Goal: Task Accomplishment & Management: Manage account settings

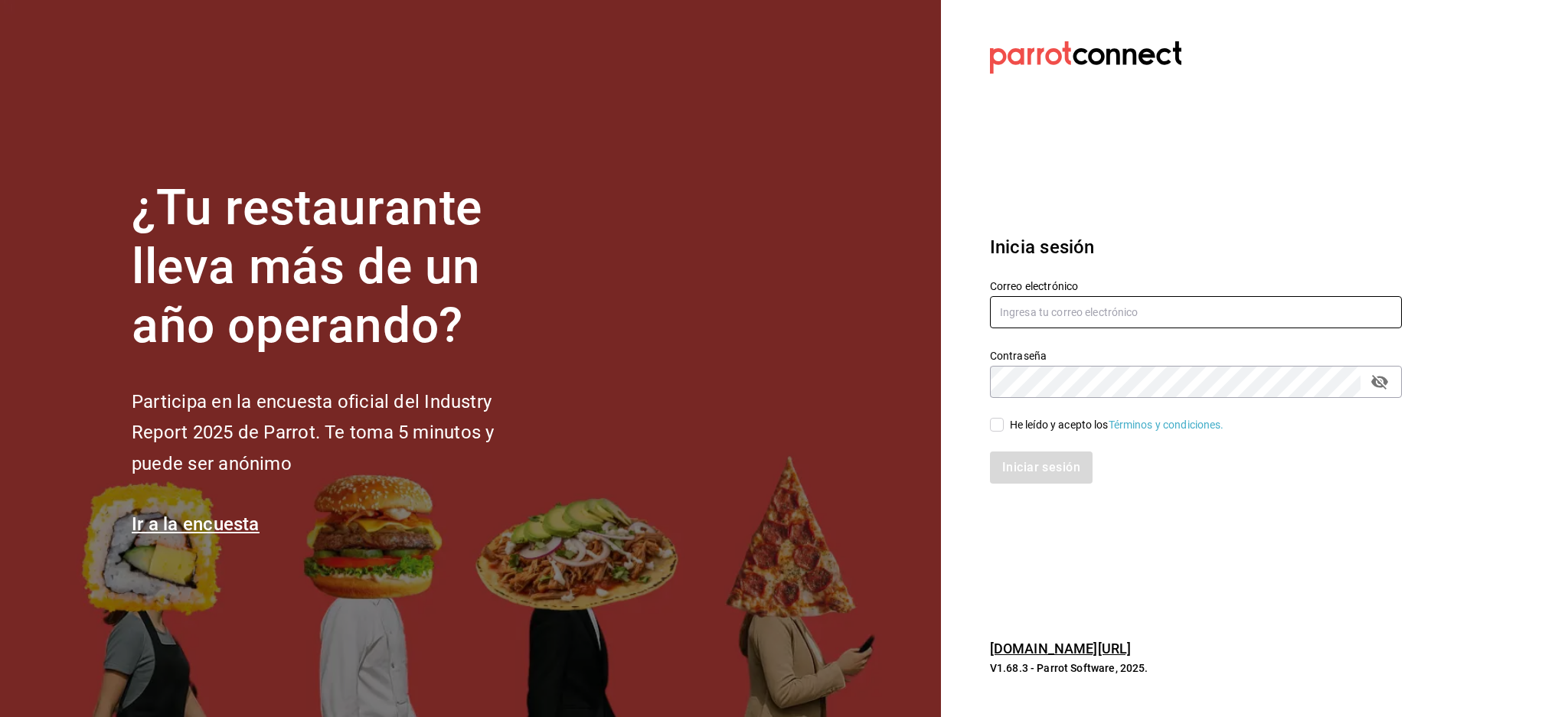
click at [1270, 310] on input "text" at bounding box center [1196, 312] width 412 height 32
paste input "latino@revolucion.com"
type input "latino@revolucion.com"
click at [1037, 432] on div "He leído y acepto los Términos y condiciones." at bounding box center [1117, 425] width 215 height 16
click at [1004, 432] on input "He leído y acepto los Términos y condiciones." at bounding box center [997, 425] width 14 height 14
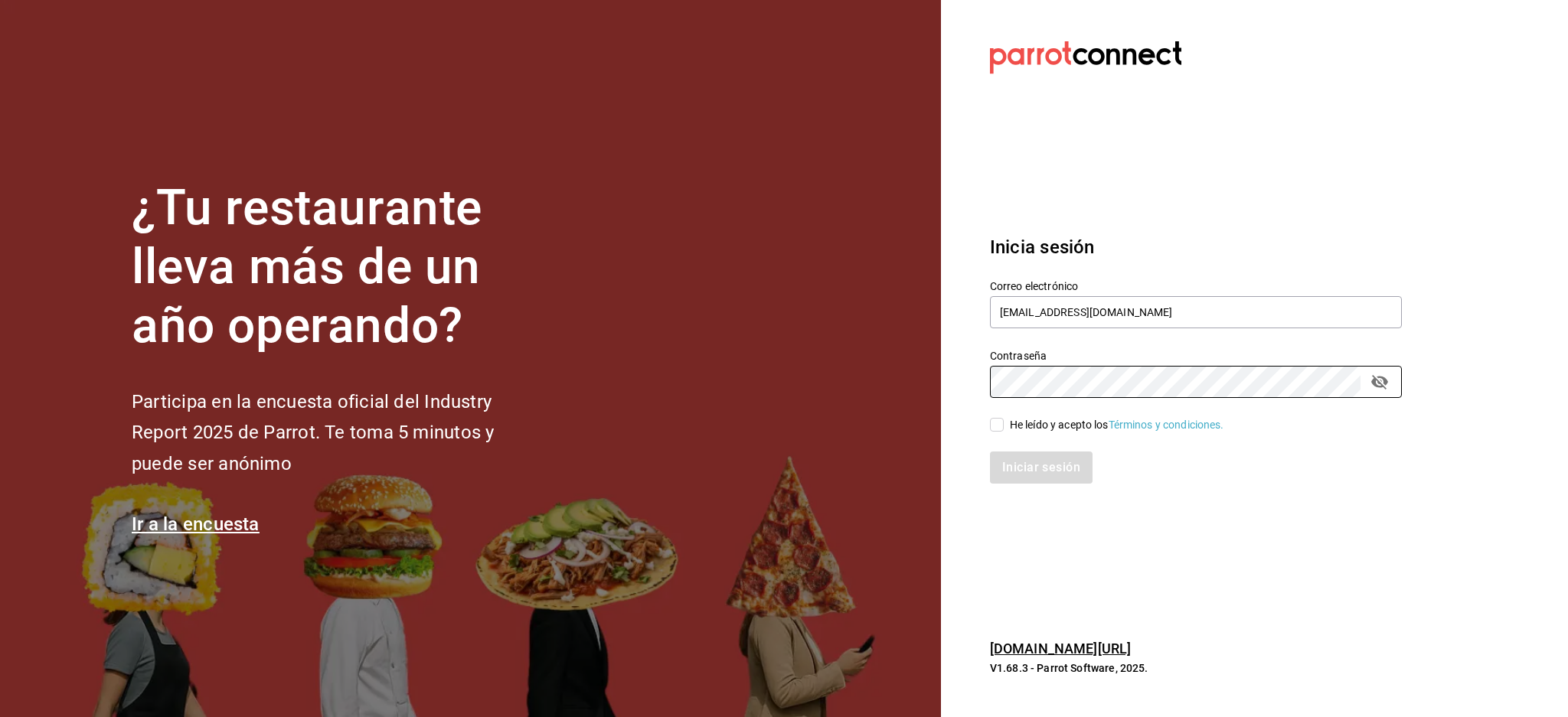
checkbox input "true"
click at [1021, 484] on div "Inicia sesión Correo electrónico latino@revolucion.com Contraseña Contraseña He…" at bounding box center [1196, 359] width 412 height 287
click at [1023, 475] on button "Iniciar sesión" at bounding box center [1042, 467] width 104 height 32
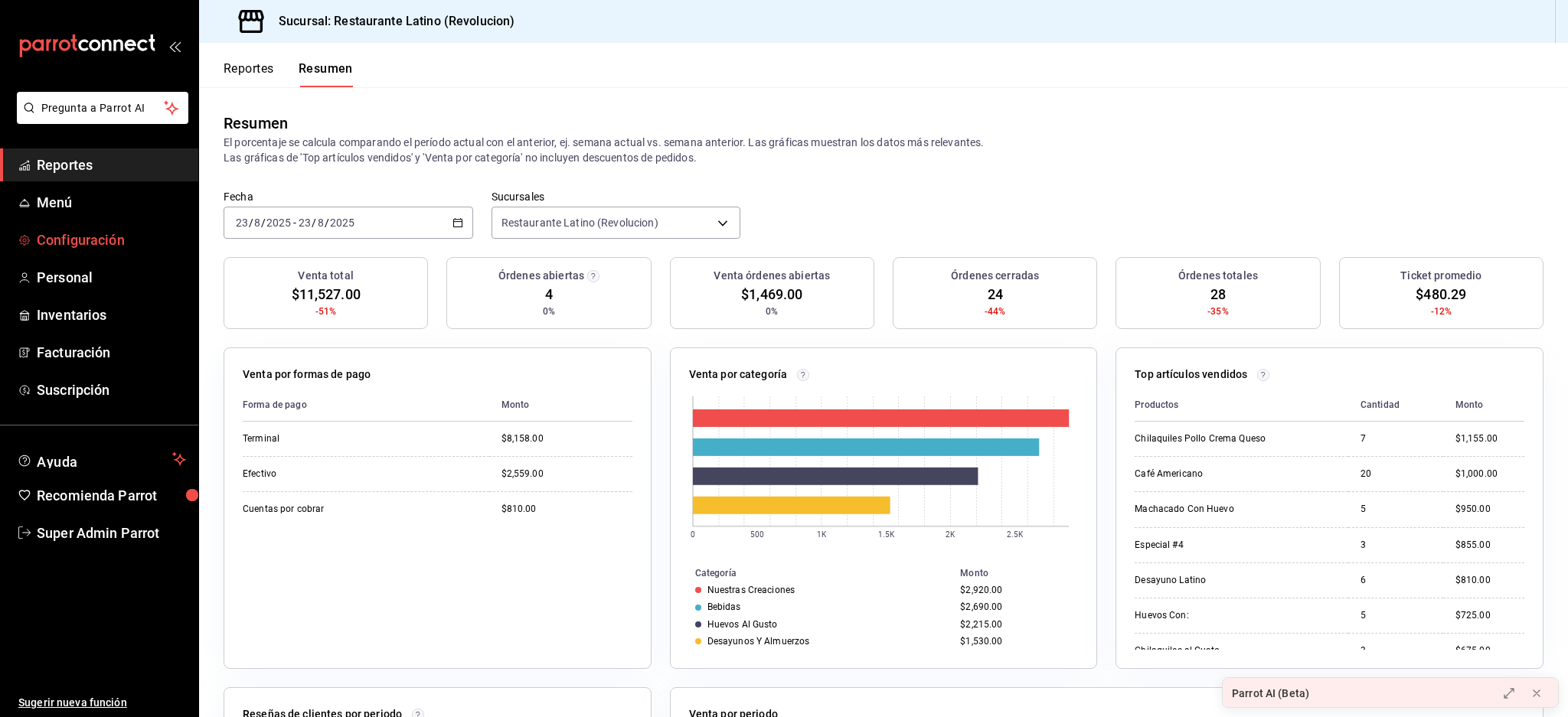
click at [124, 231] on span "Configuración" at bounding box center [111, 240] width 149 height 21
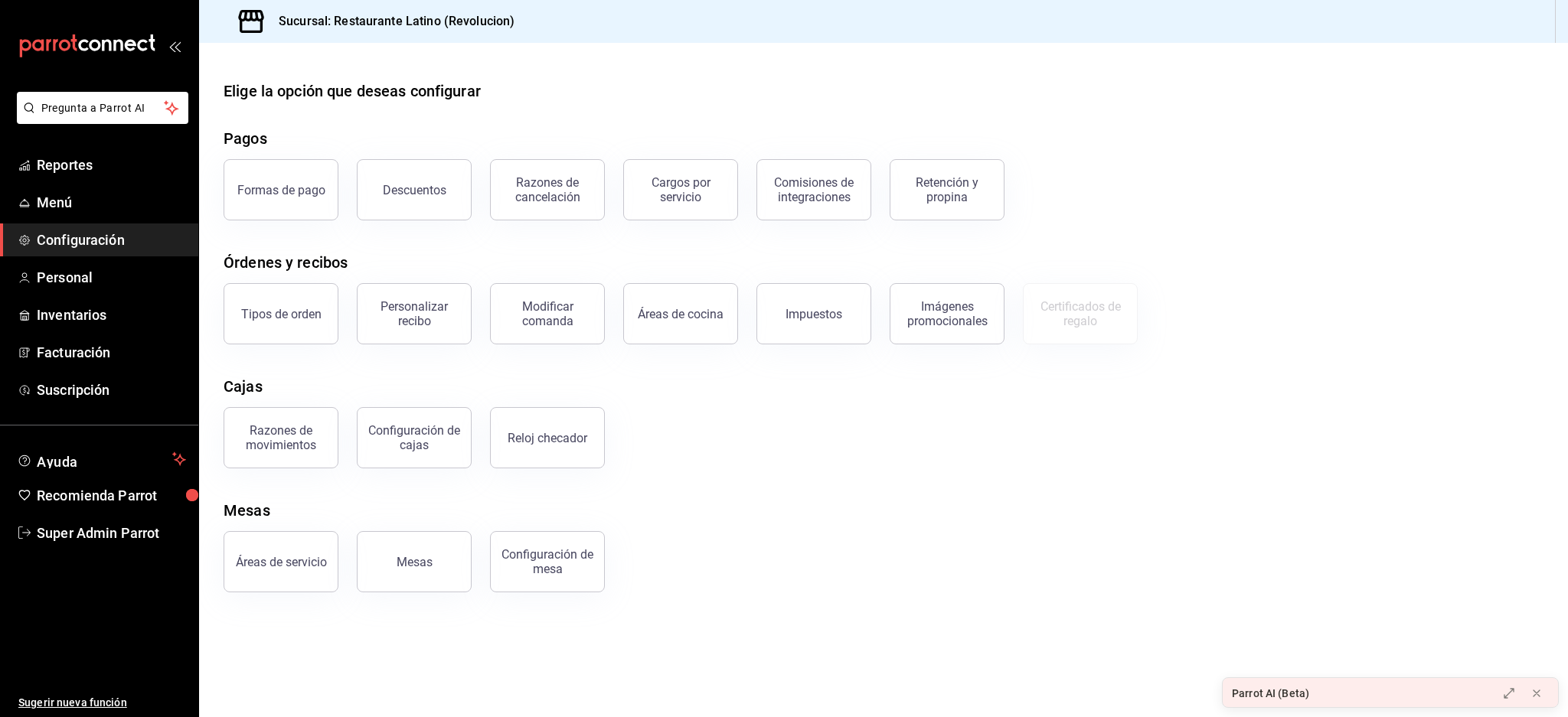
click at [105, 235] on span "Configuración" at bounding box center [111, 240] width 149 height 21
click at [405, 435] on div "Configuración de cajas" at bounding box center [414, 437] width 95 height 29
click at [283, 436] on div "Razones de movimientos" at bounding box center [281, 437] width 95 height 29
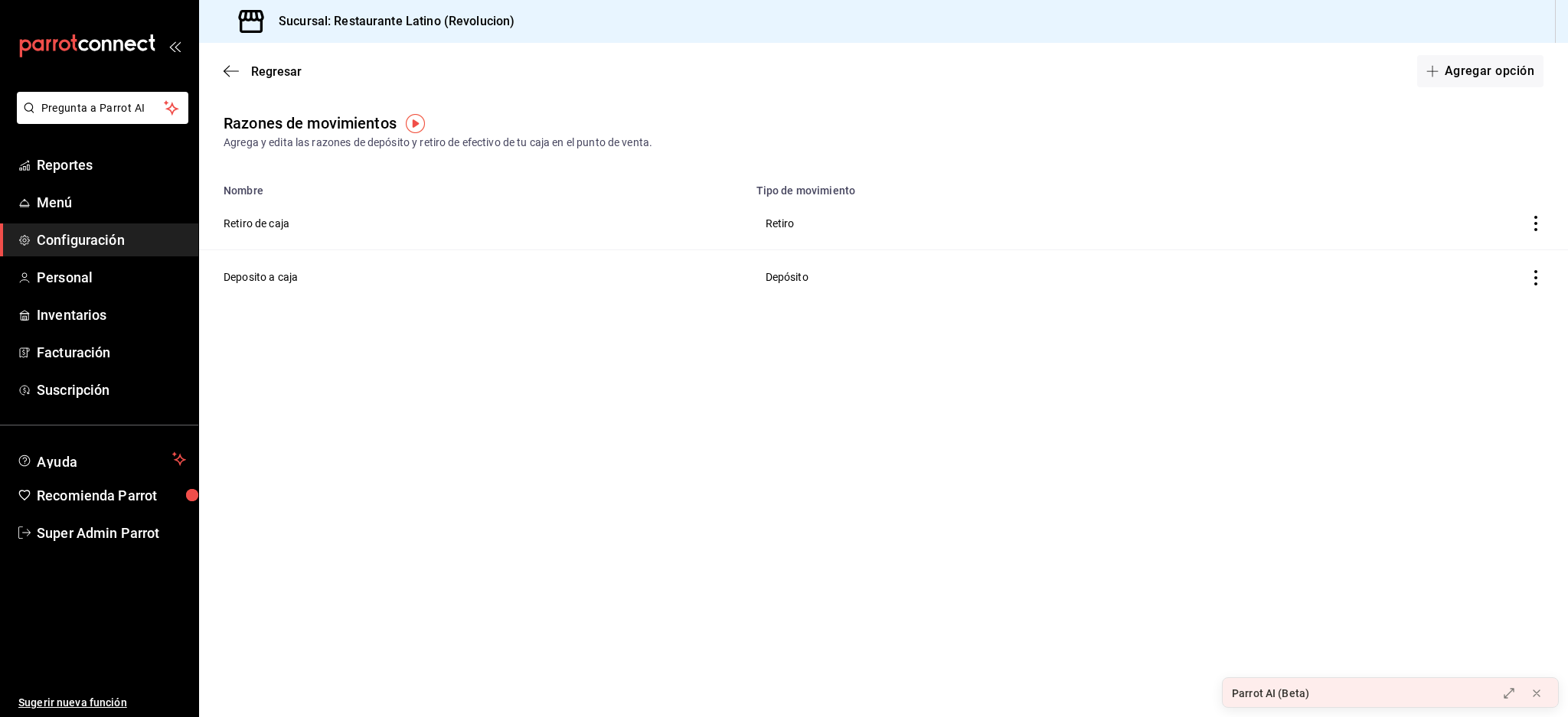
drag, startPoint x: 876, startPoint y: 375, endPoint x: 862, endPoint y: 375, distance: 14.0
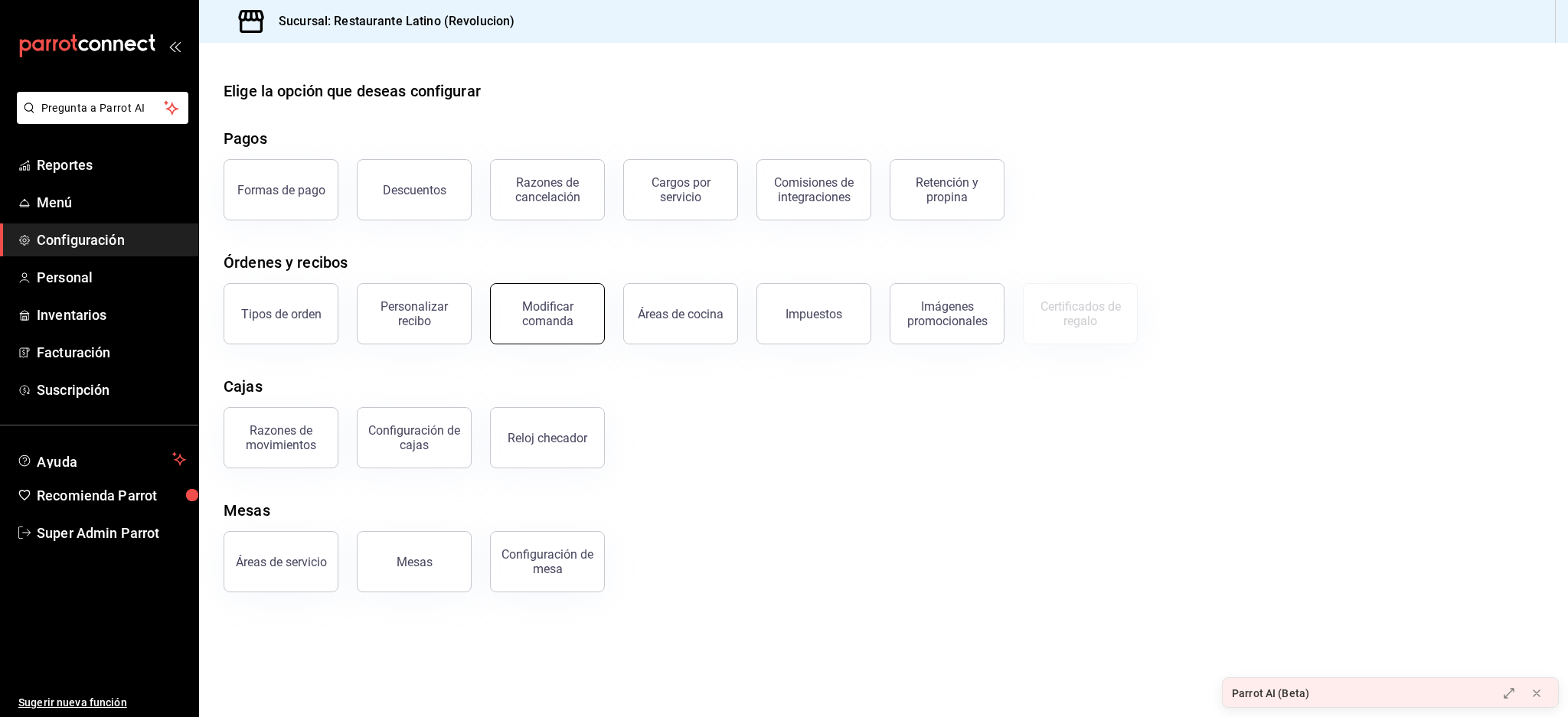
click at [550, 307] on div "Modificar comanda" at bounding box center [547, 313] width 95 height 29
click at [559, 300] on div "Modificar comanda" at bounding box center [547, 313] width 95 height 29
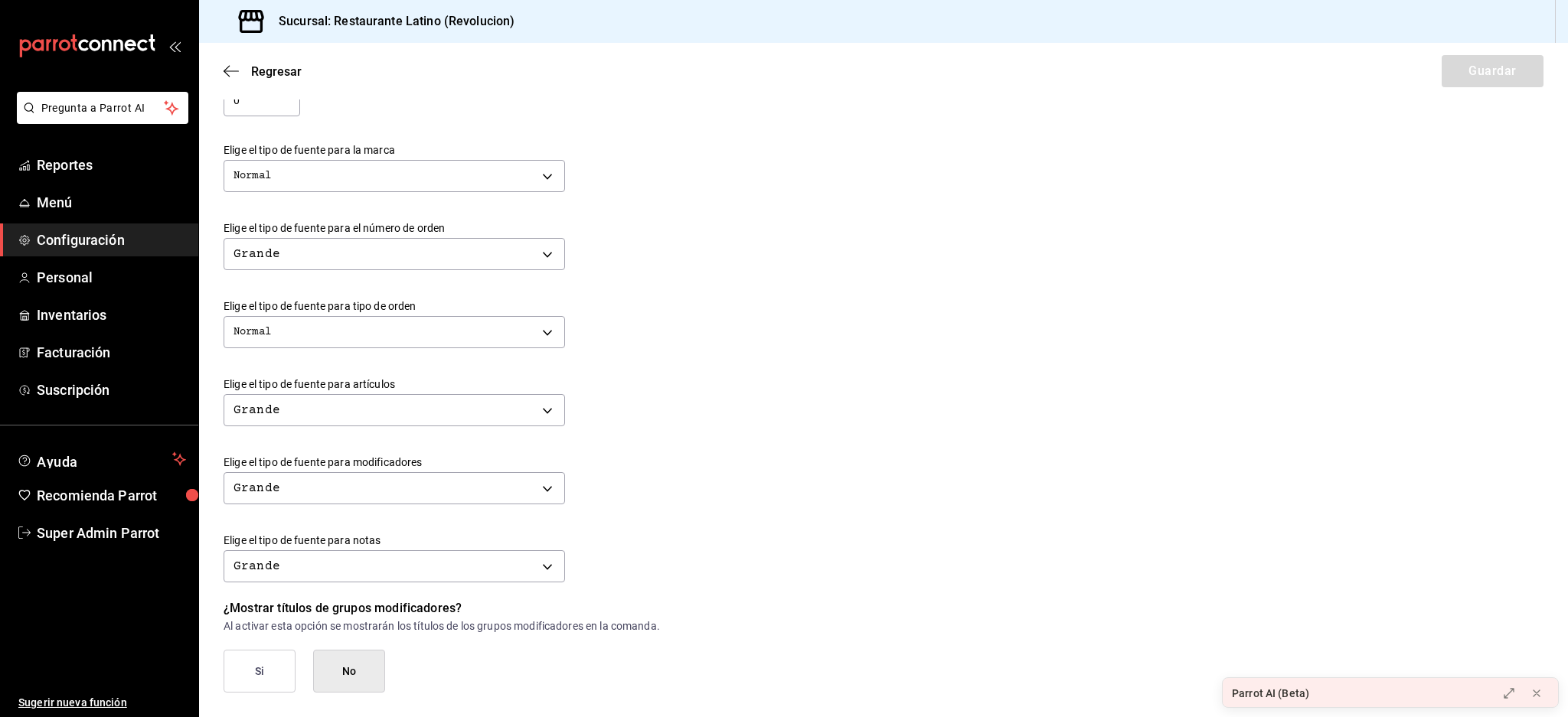
scroll to position [505, 0]
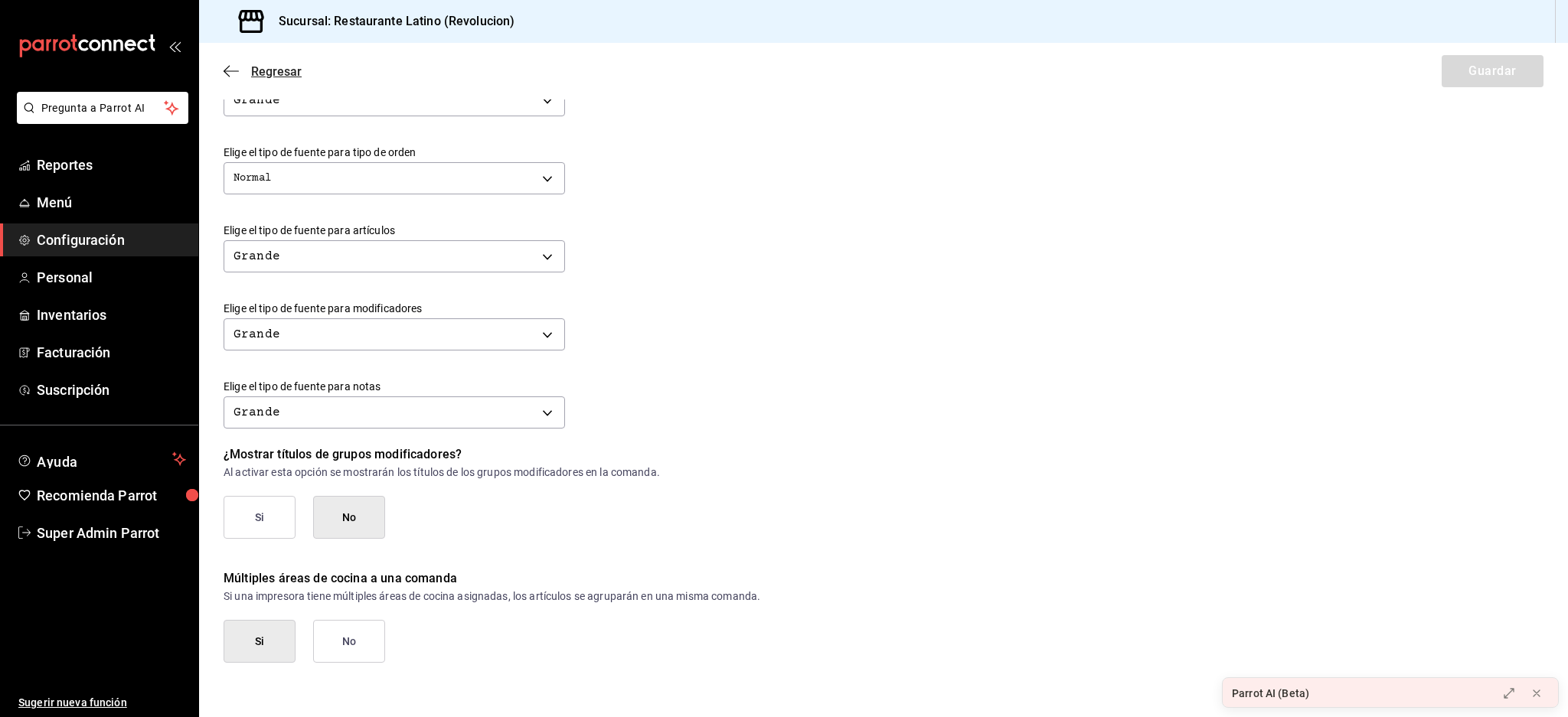
click at [238, 77] on icon "button" at bounding box center [230, 71] width 15 height 14
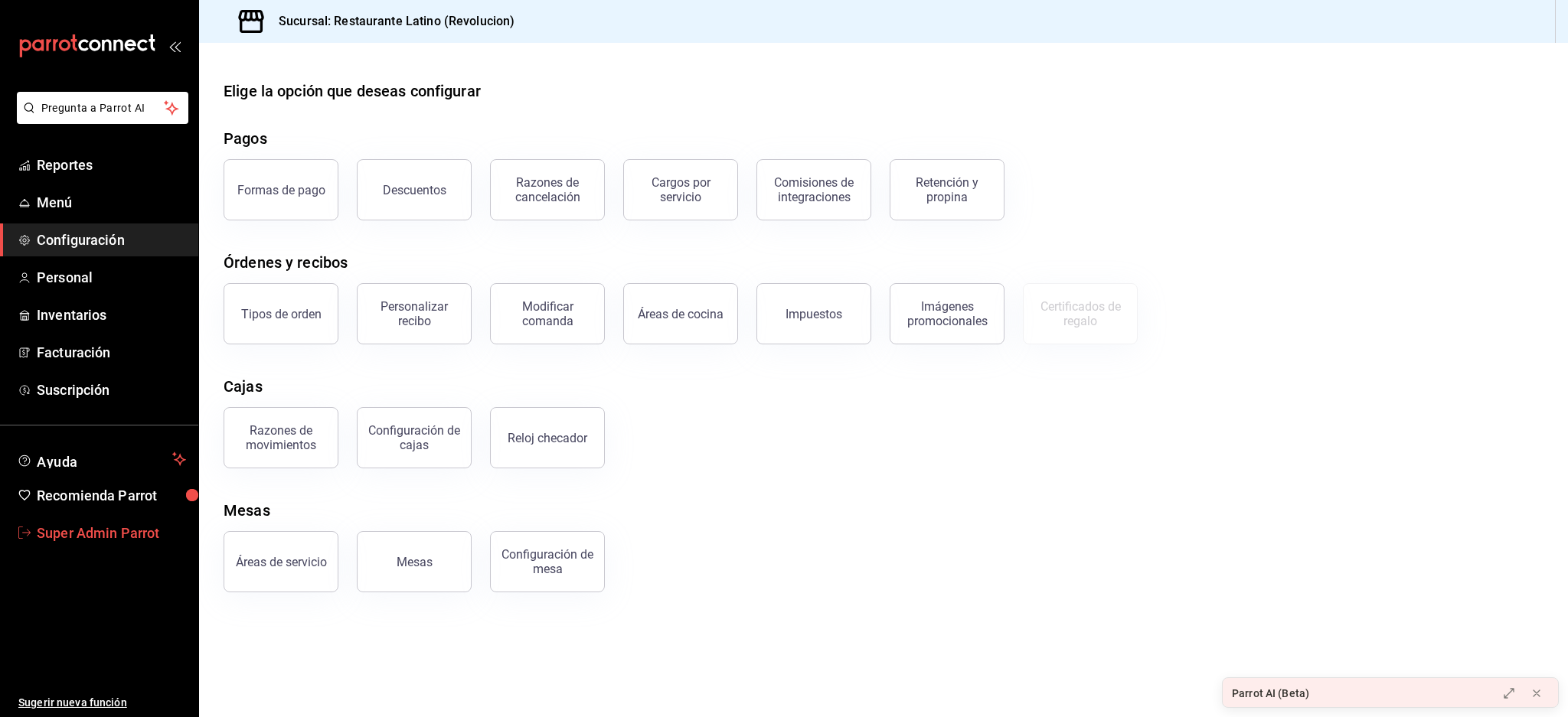
click at [137, 530] on span "Super Admin Parrot" at bounding box center [111, 533] width 149 height 21
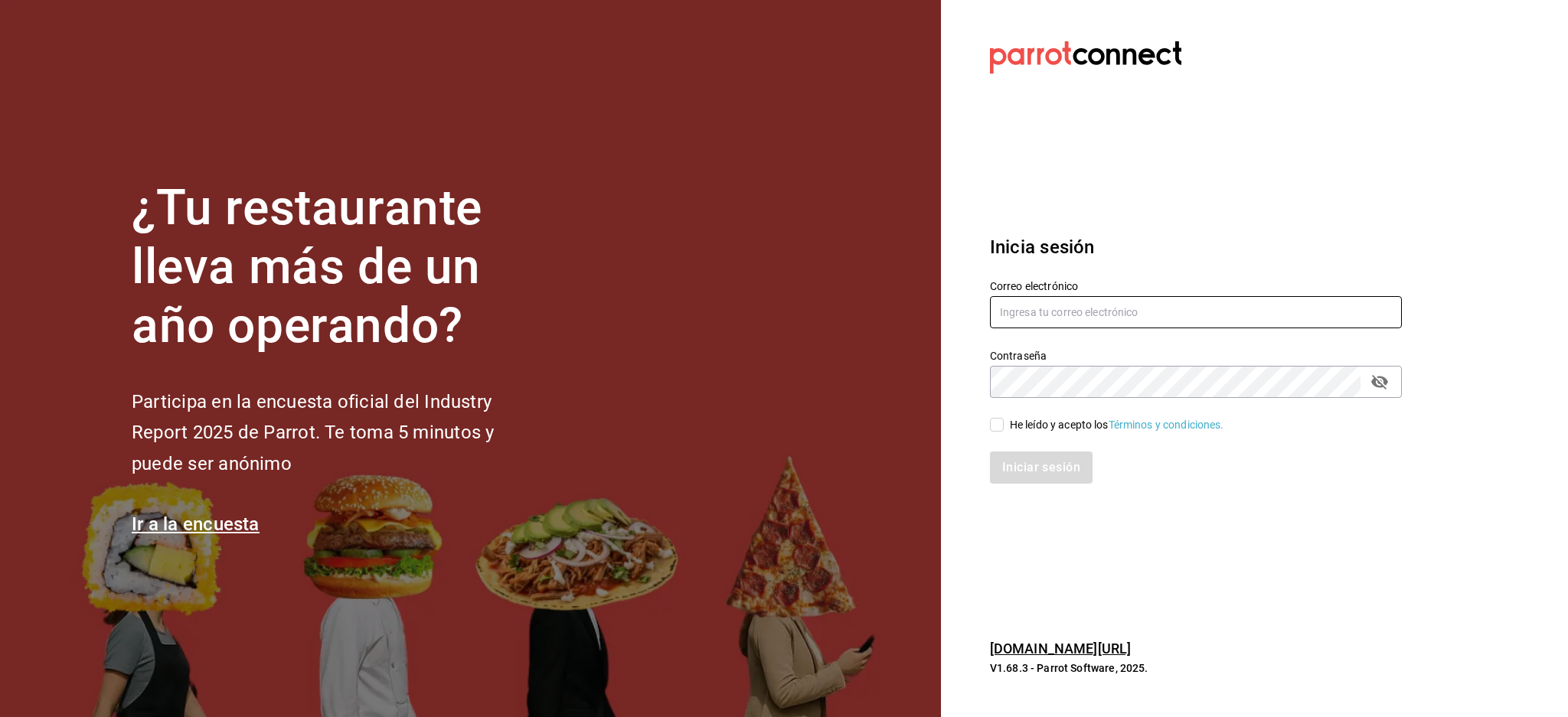
click at [1091, 312] on input "text" at bounding box center [1196, 312] width 412 height 32
paste input "haztujugo@cetys.com"
type input "haztujugo@cetys.com"
click at [1012, 427] on div "He leído y acepto los Términos y condiciones." at bounding box center [1117, 425] width 215 height 16
click at [1004, 427] on input "He leído y acepto los Términos y condiciones." at bounding box center [997, 425] width 14 height 14
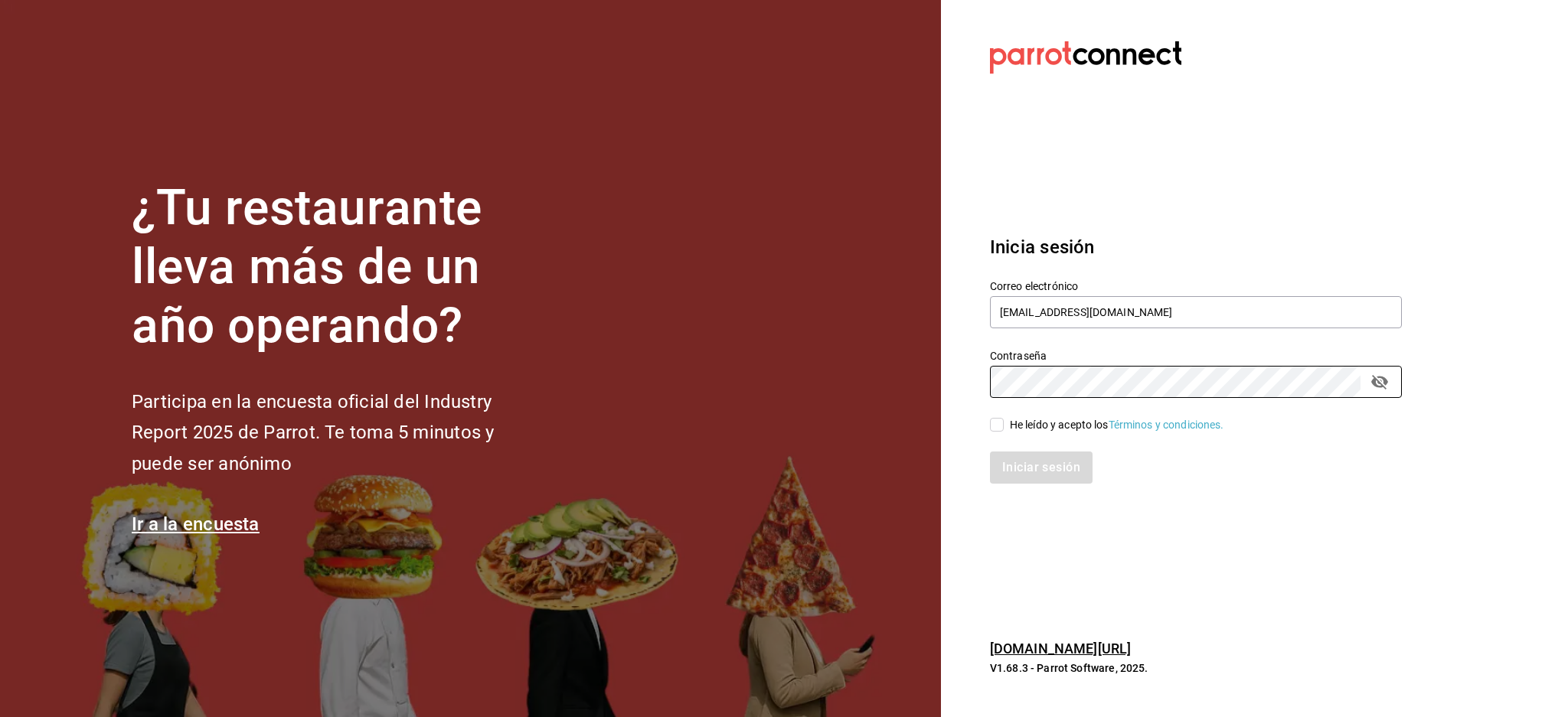
checkbox input "true"
click at [1032, 466] on button "Iniciar sesión" at bounding box center [1042, 467] width 104 height 32
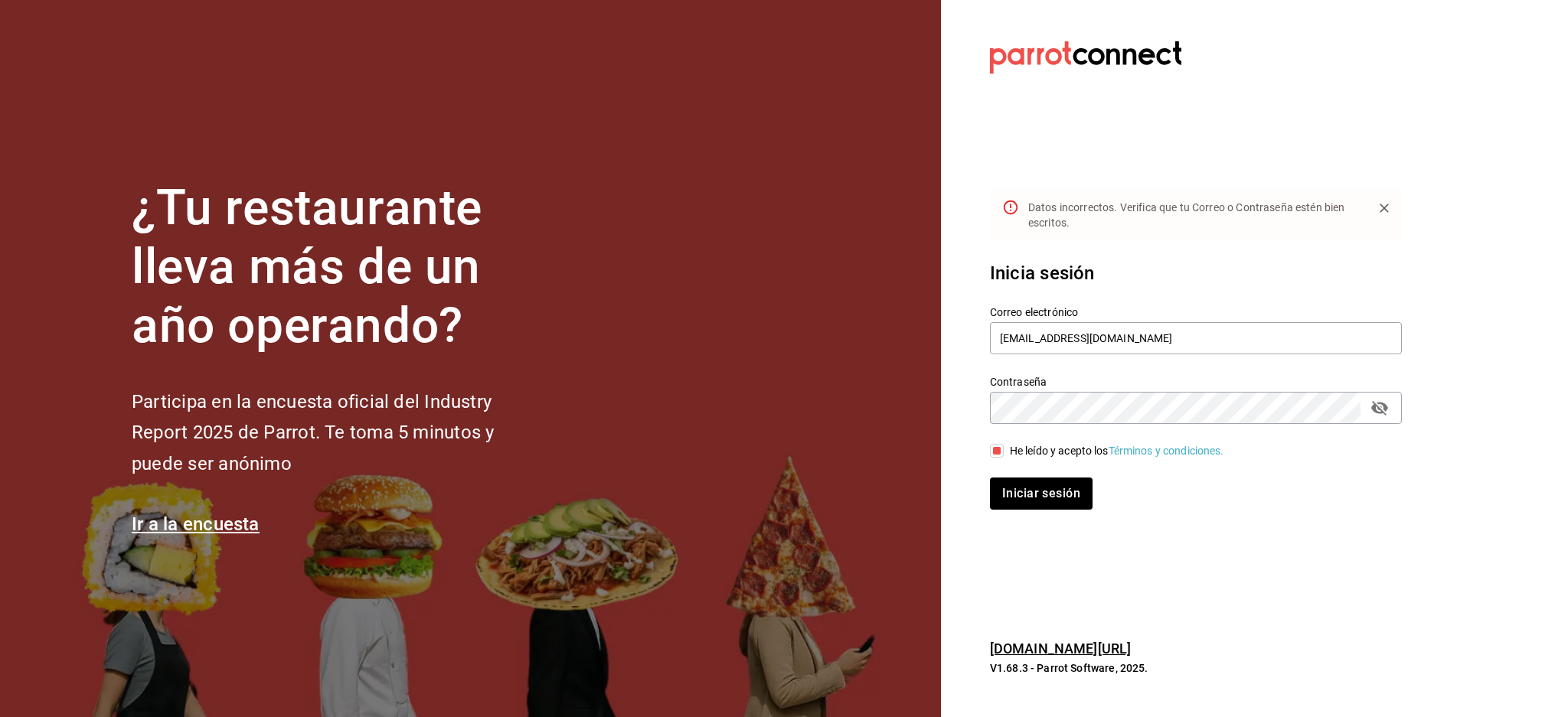
click at [1373, 413] on icon "passwordField" at bounding box center [1380, 407] width 18 height 18
click at [1036, 497] on button "Iniciar sesión" at bounding box center [1042, 494] width 104 height 32
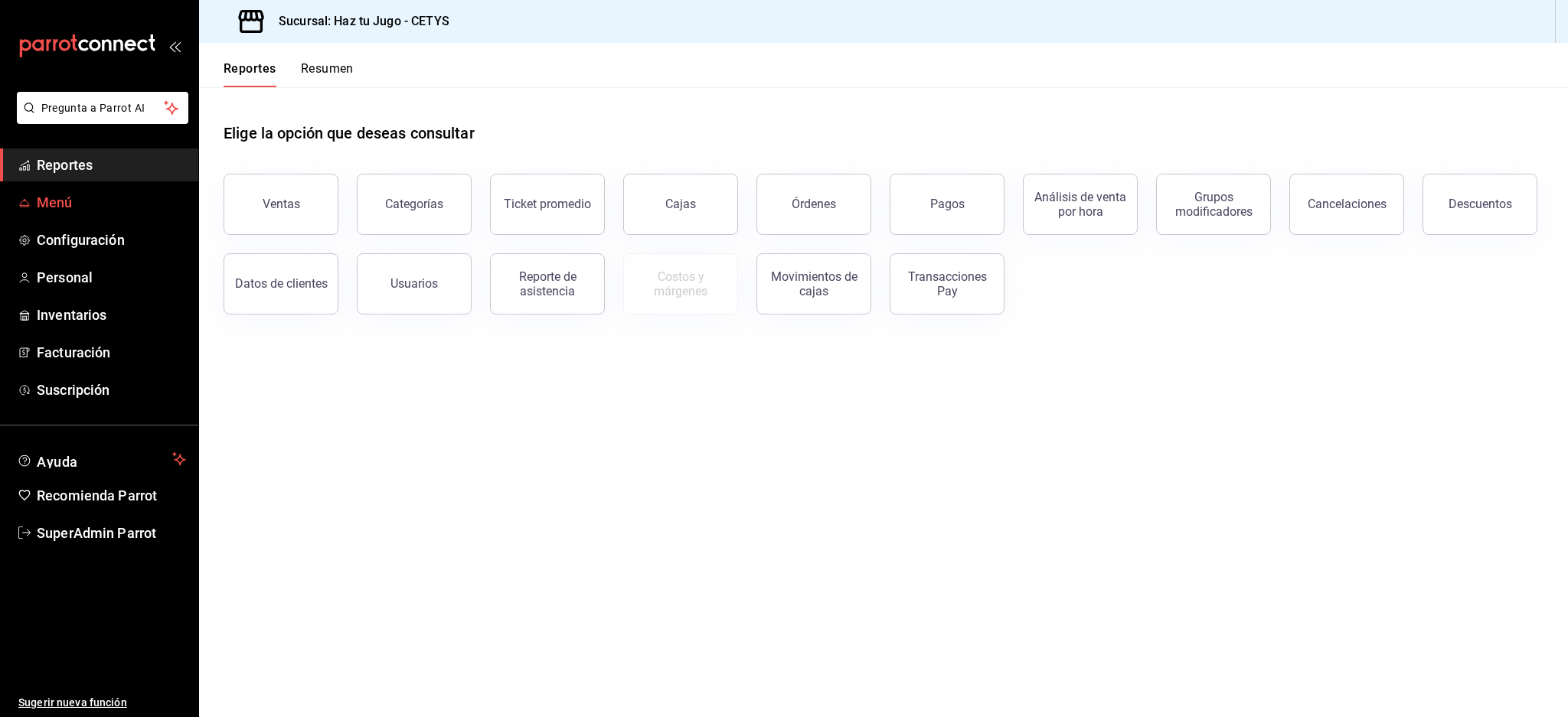
click at [52, 199] on span "Menú" at bounding box center [111, 202] width 149 height 21
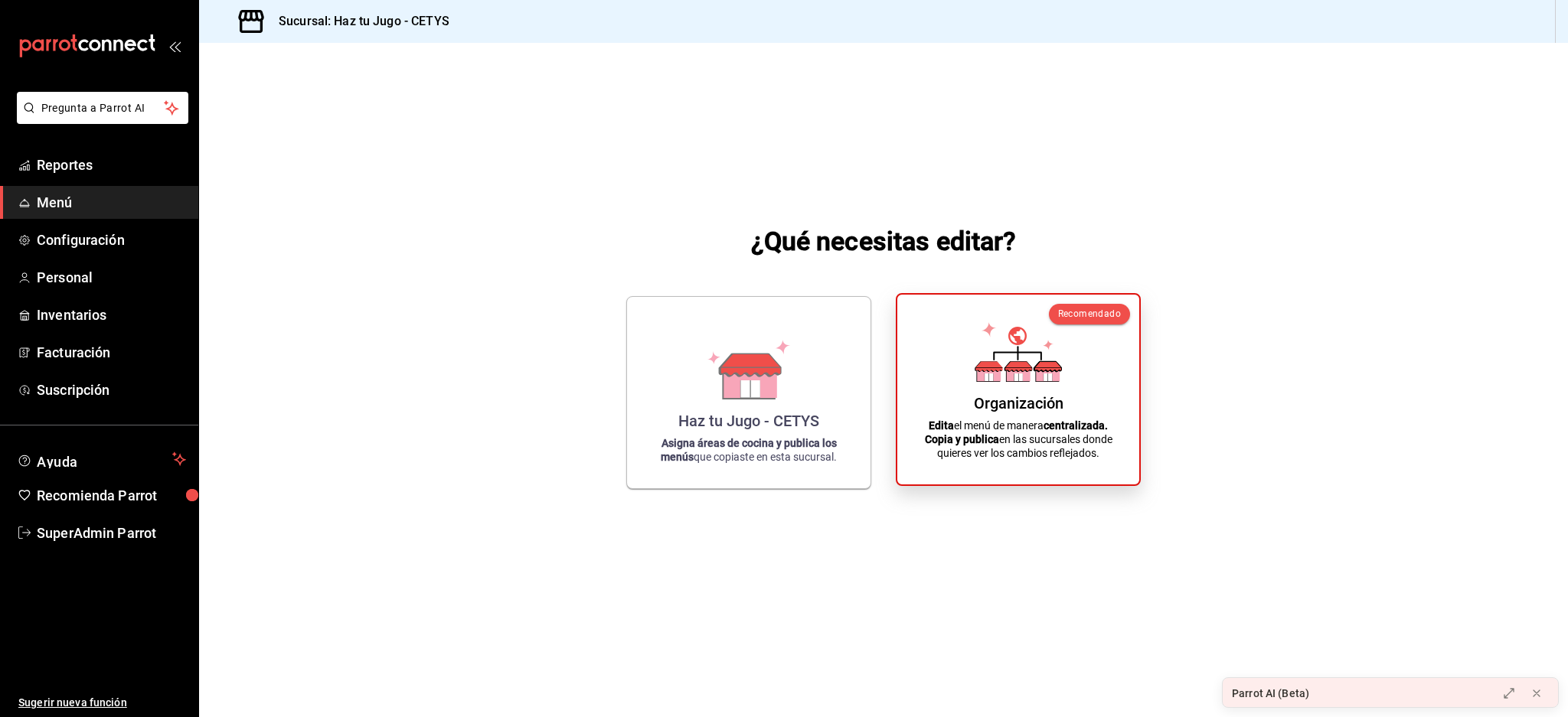
click at [978, 368] on icon at bounding box center [989, 366] width 27 height 10
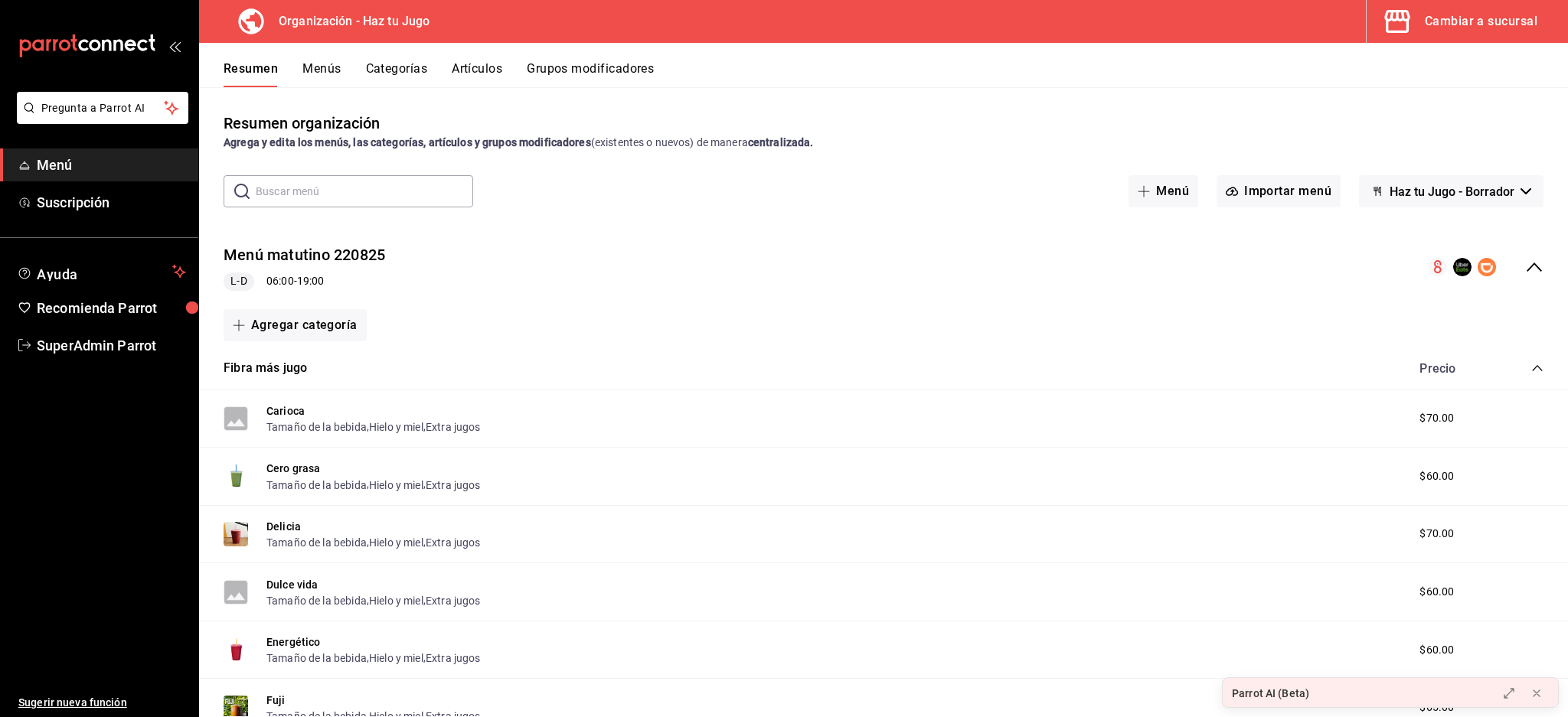
click at [1525, 258] on icon "collapse-menu-row" at bounding box center [1534, 267] width 18 height 18
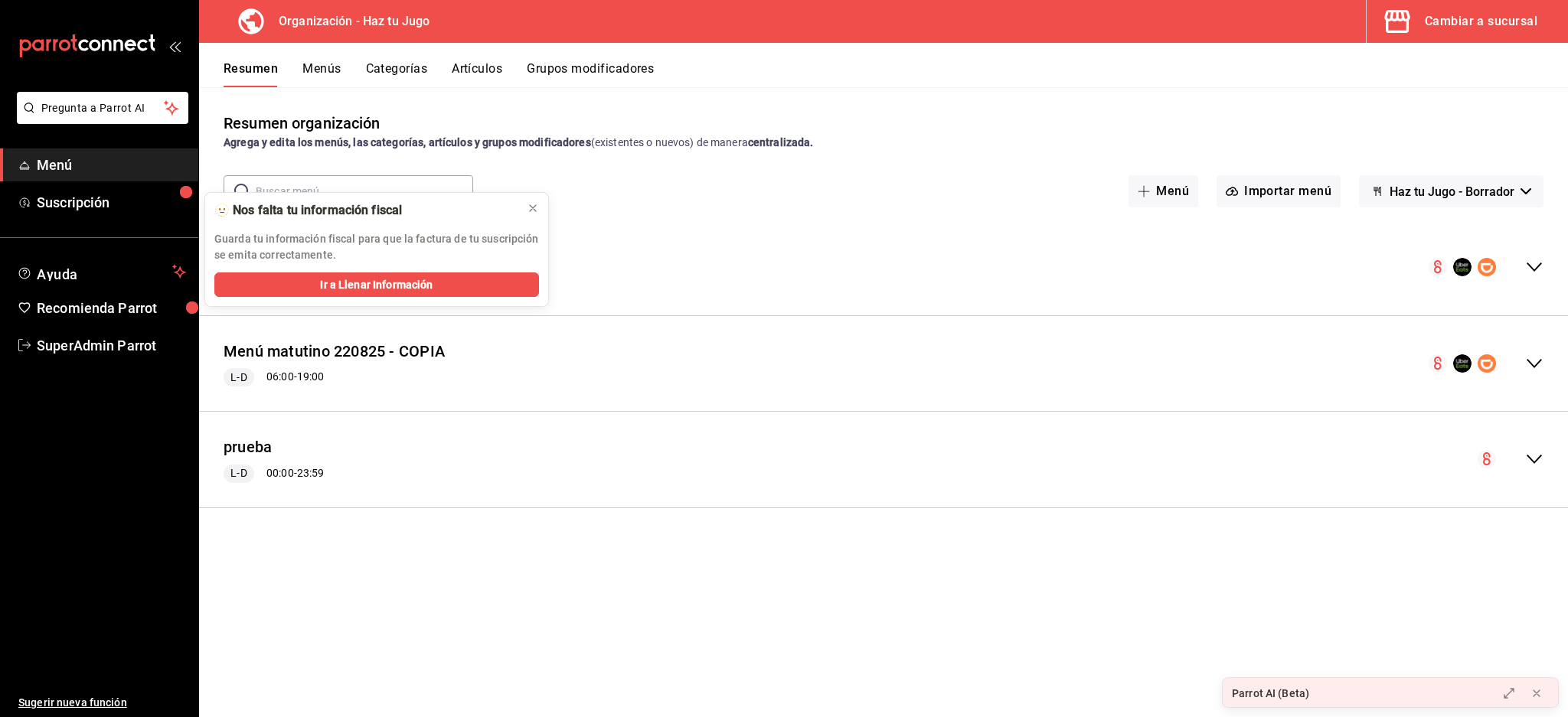
click at [455, 70] on button "Artículos" at bounding box center [477, 74] width 51 height 26
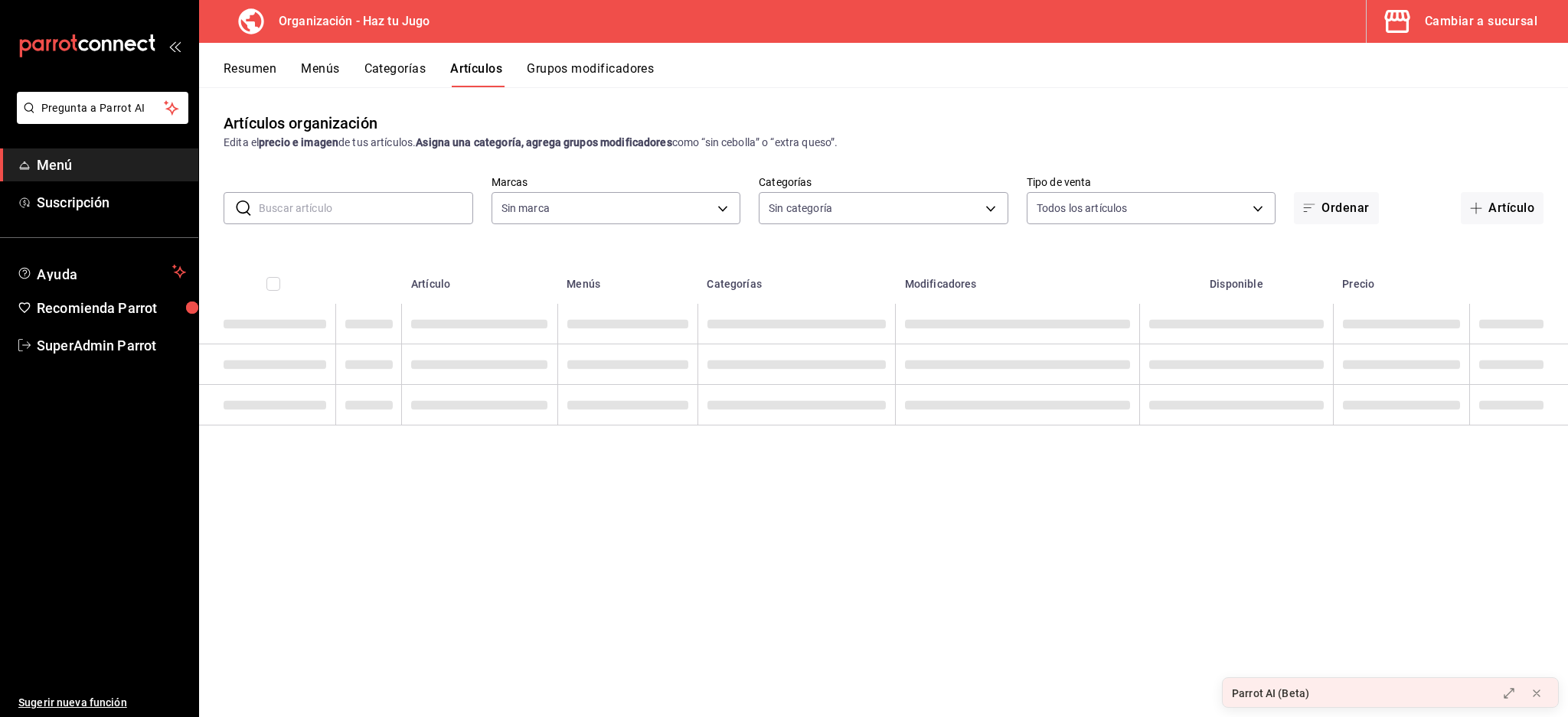
type input "6a6a6d2c-cf23-4088-9f71-267082d6ef5e"
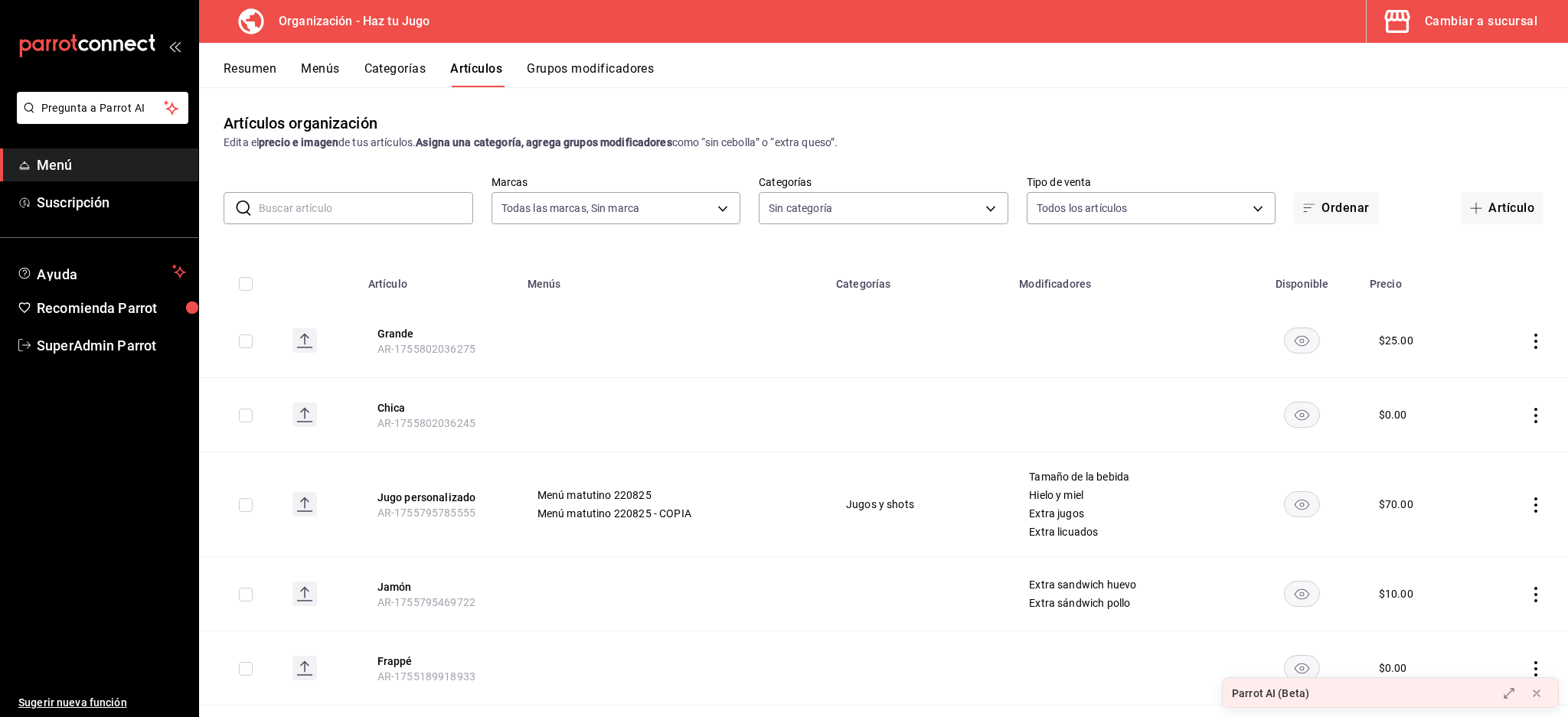
click at [417, 70] on button "Categorías" at bounding box center [395, 74] width 62 height 26
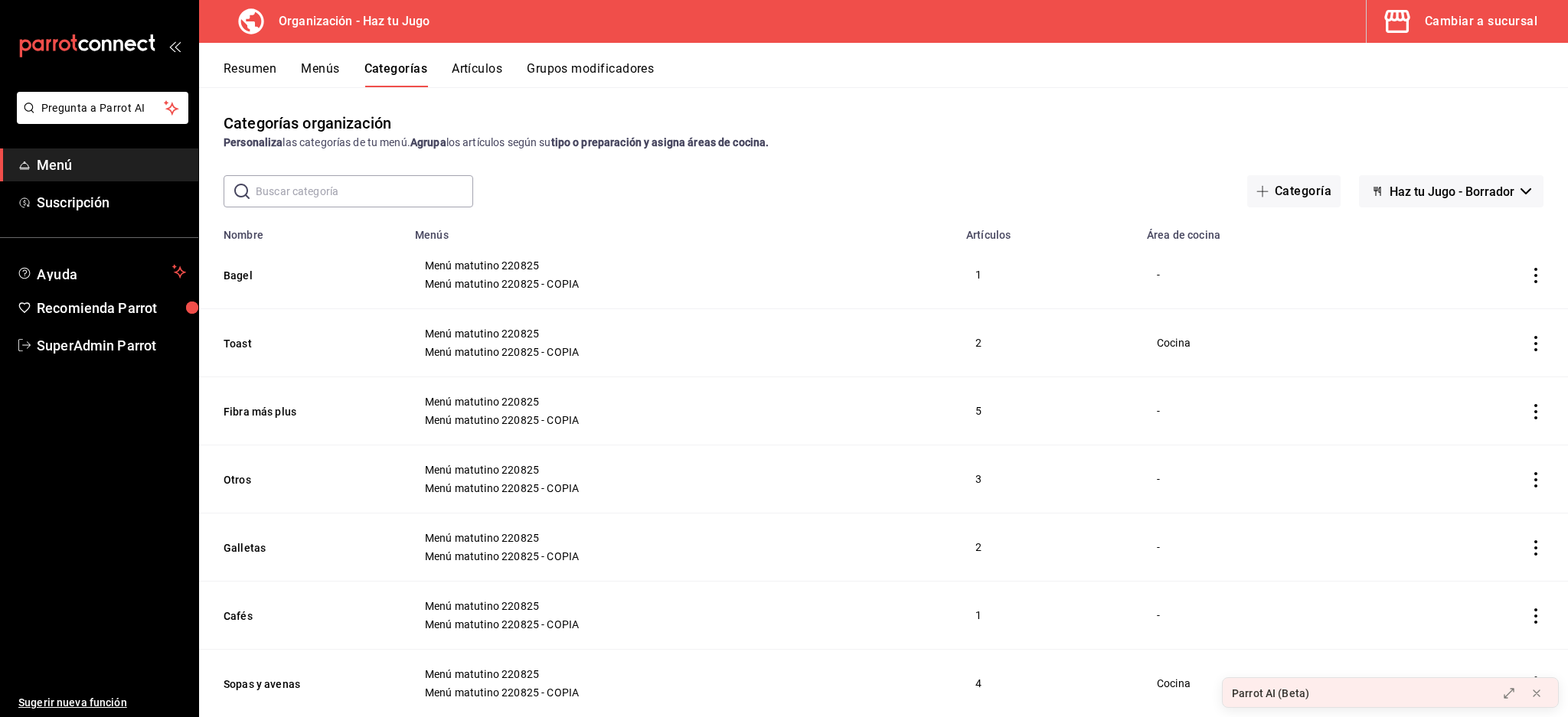
click at [241, 69] on button "Resumen" at bounding box center [250, 74] width 53 height 26
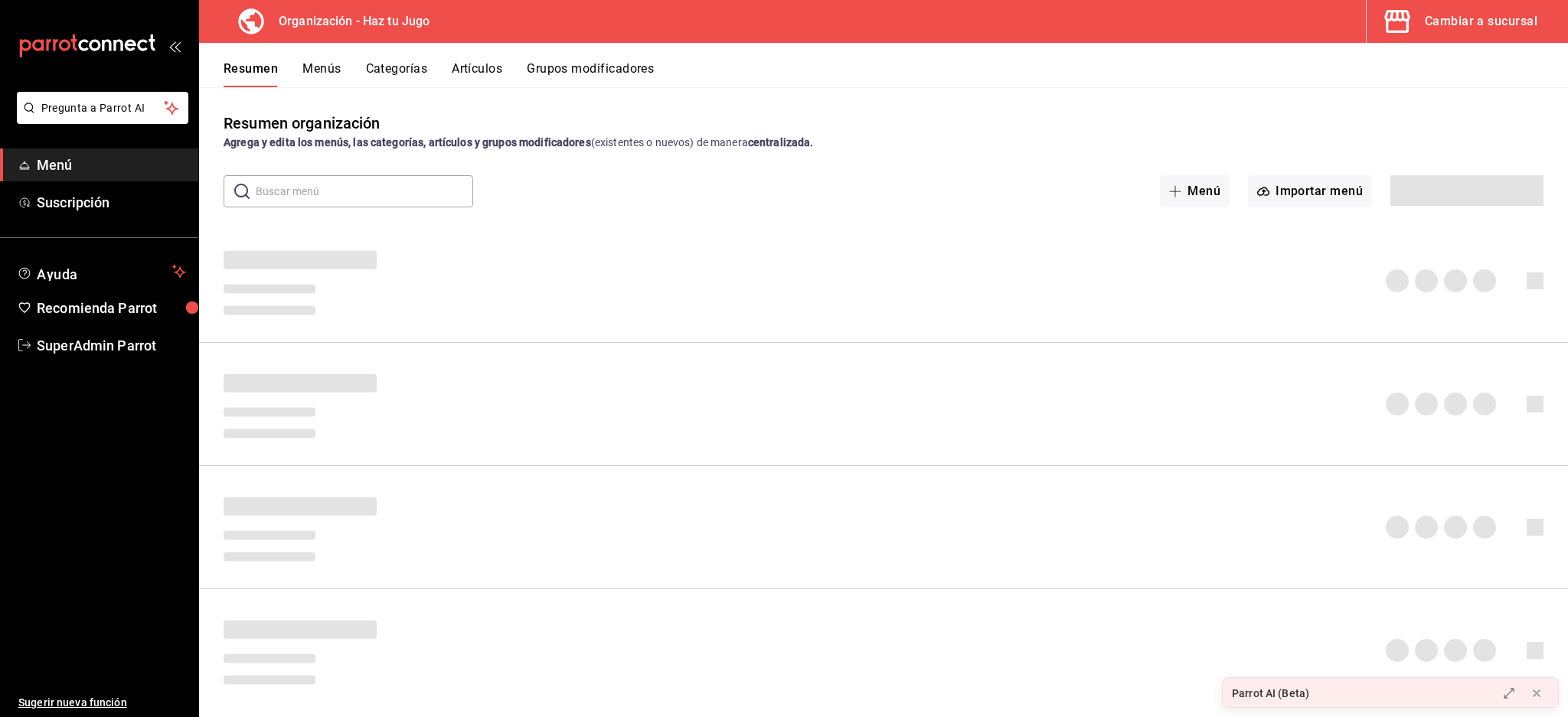
click at [333, 64] on button "Menús" at bounding box center [321, 74] width 39 height 26
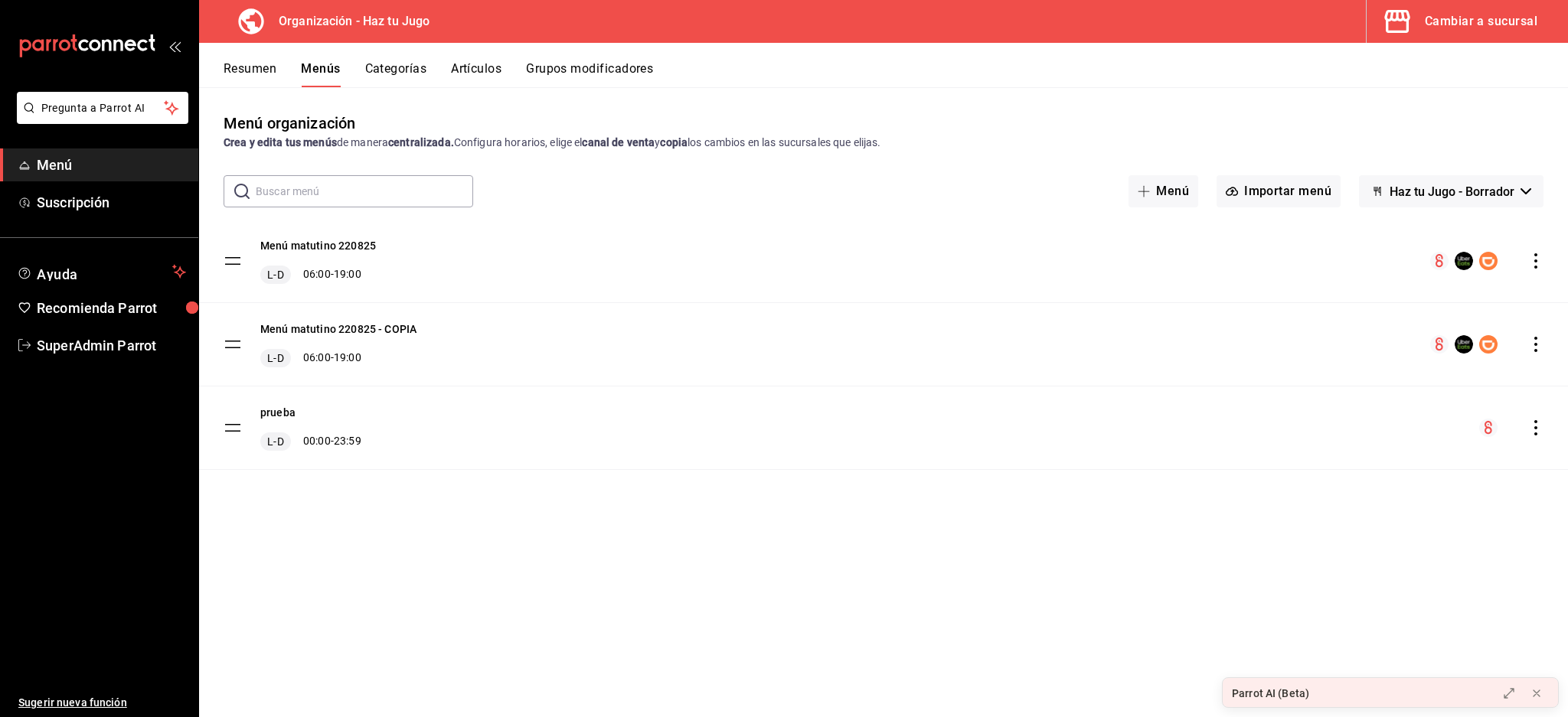
click at [261, 72] on button "Resumen" at bounding box center [250, 74] width 53 height 26
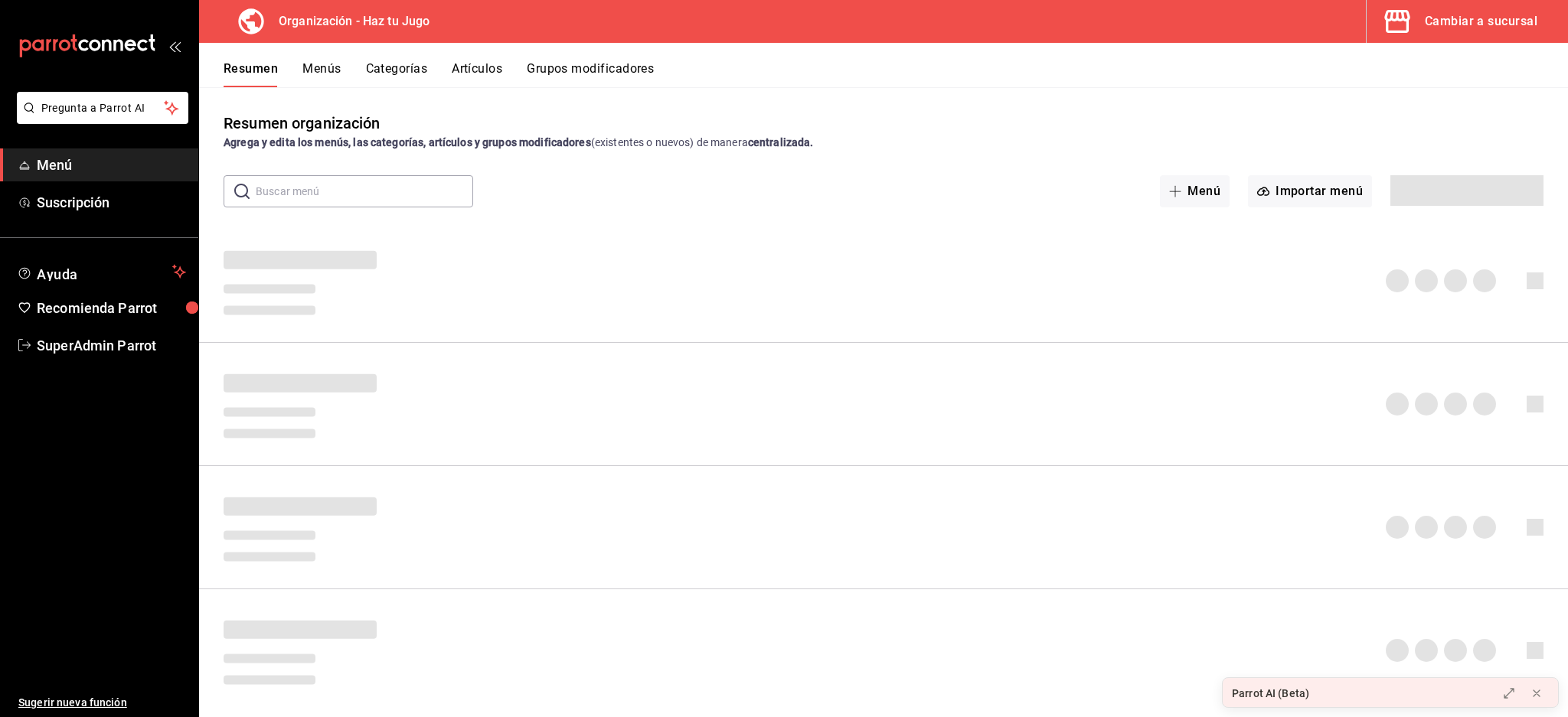
click at [1459, 33] on button "Cambiar a sucursal" at bounding box center [1462, 21] width 189 height 43
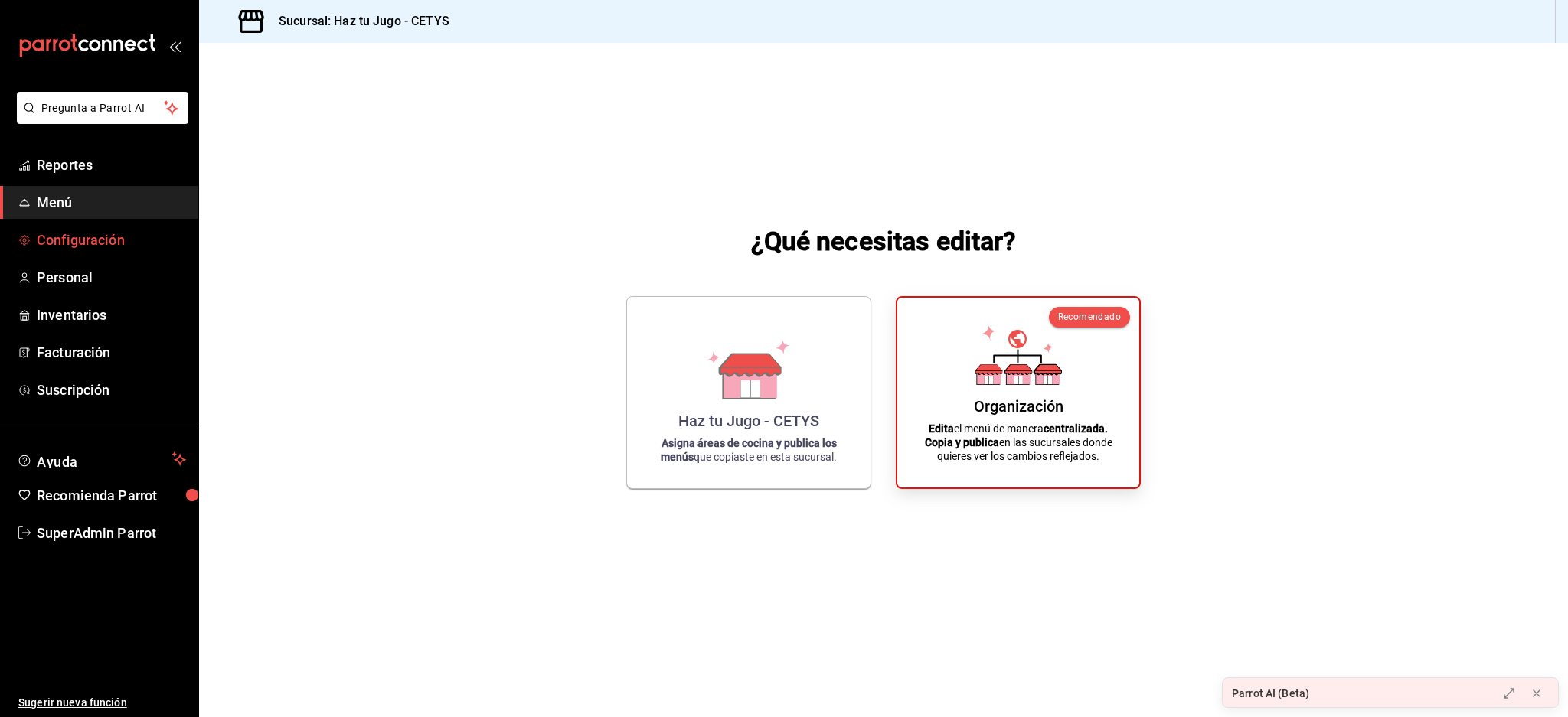
click at [96, 244] on span "Configuración" at bounding box center [111, 240] width 149 height 21
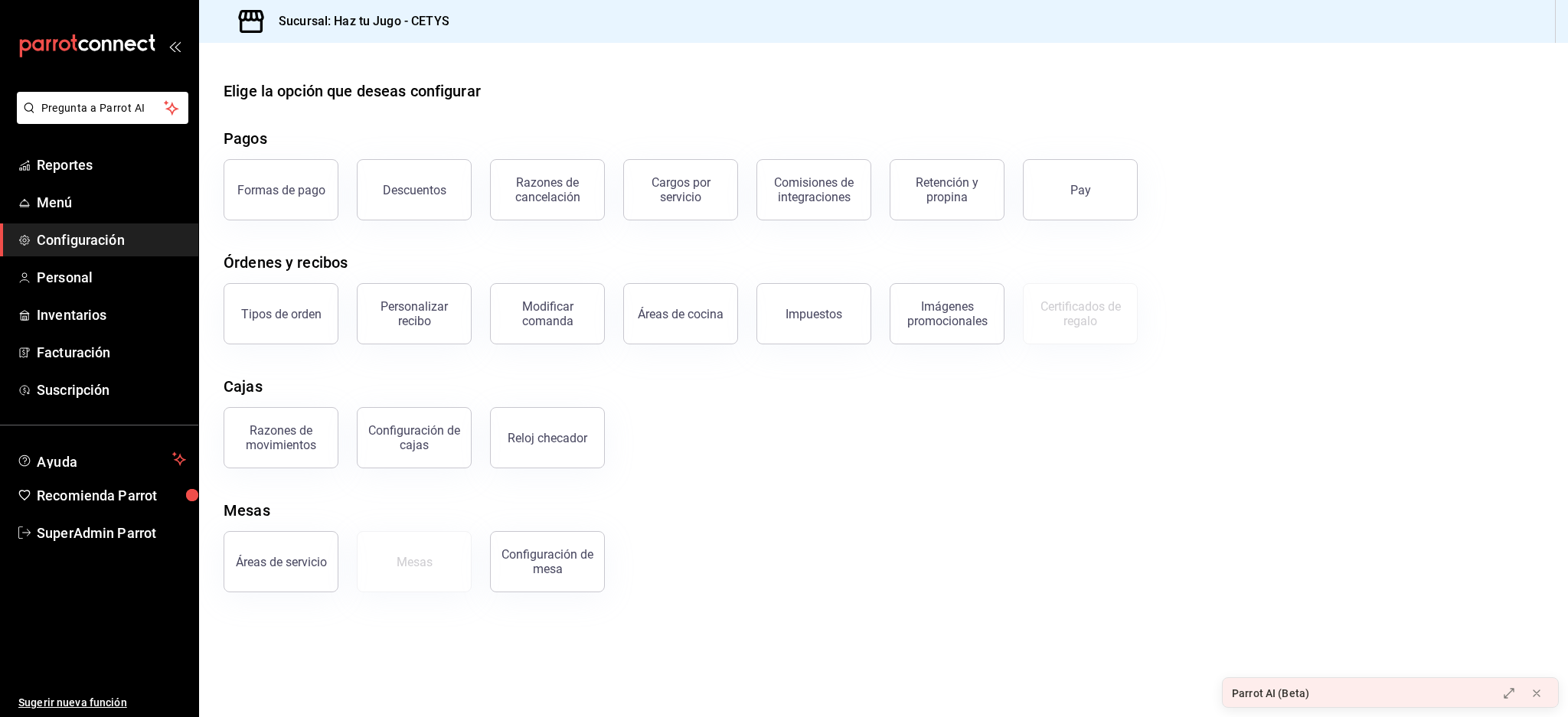
click at [782, 503] on div "Mesas" at bounding box center [883, 510] width 1320 height 23
click at [74, 392] on span "Suscripción" at bounding box center [111, 390] width 149 height 21
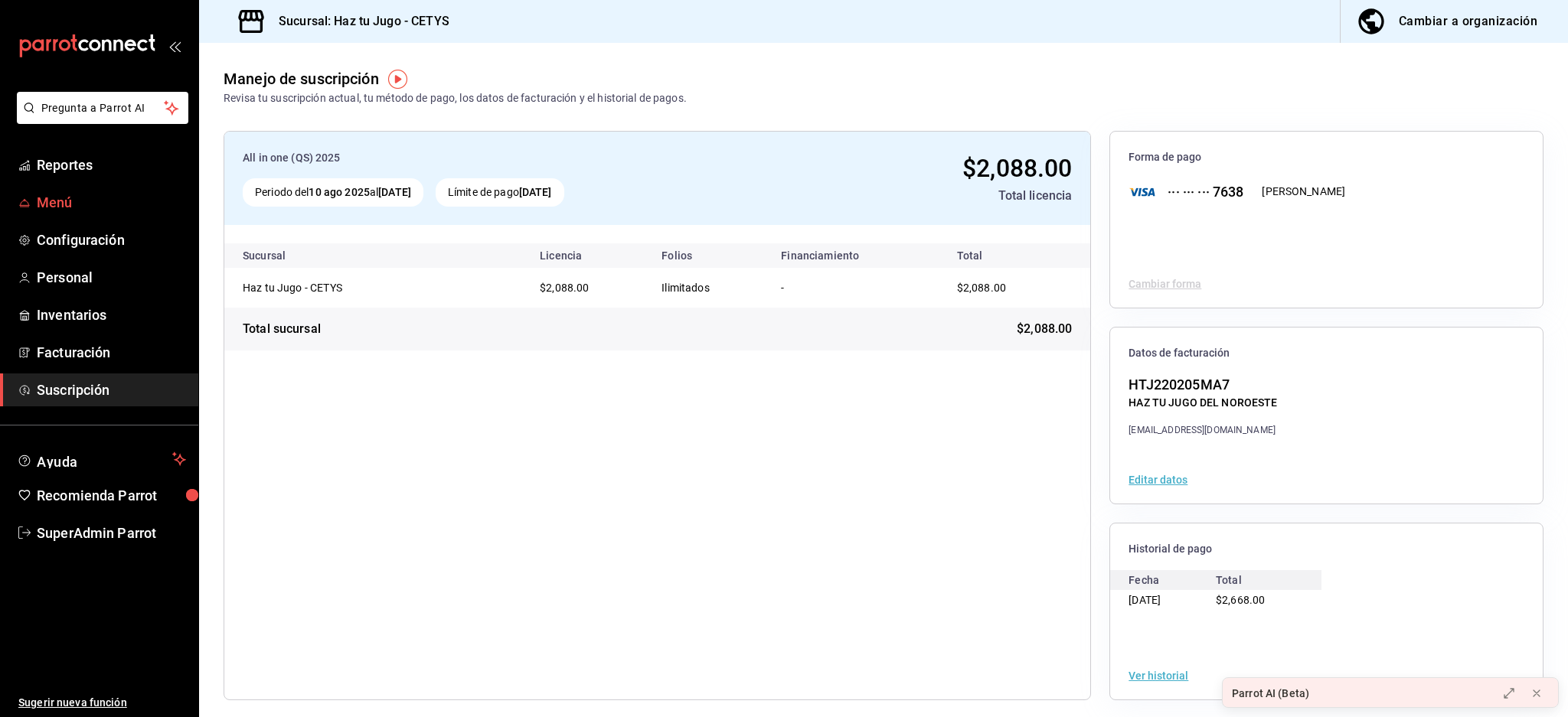
click at [82, 200] on span "Menú" at bounding box center [111, 202] width 149 height 21
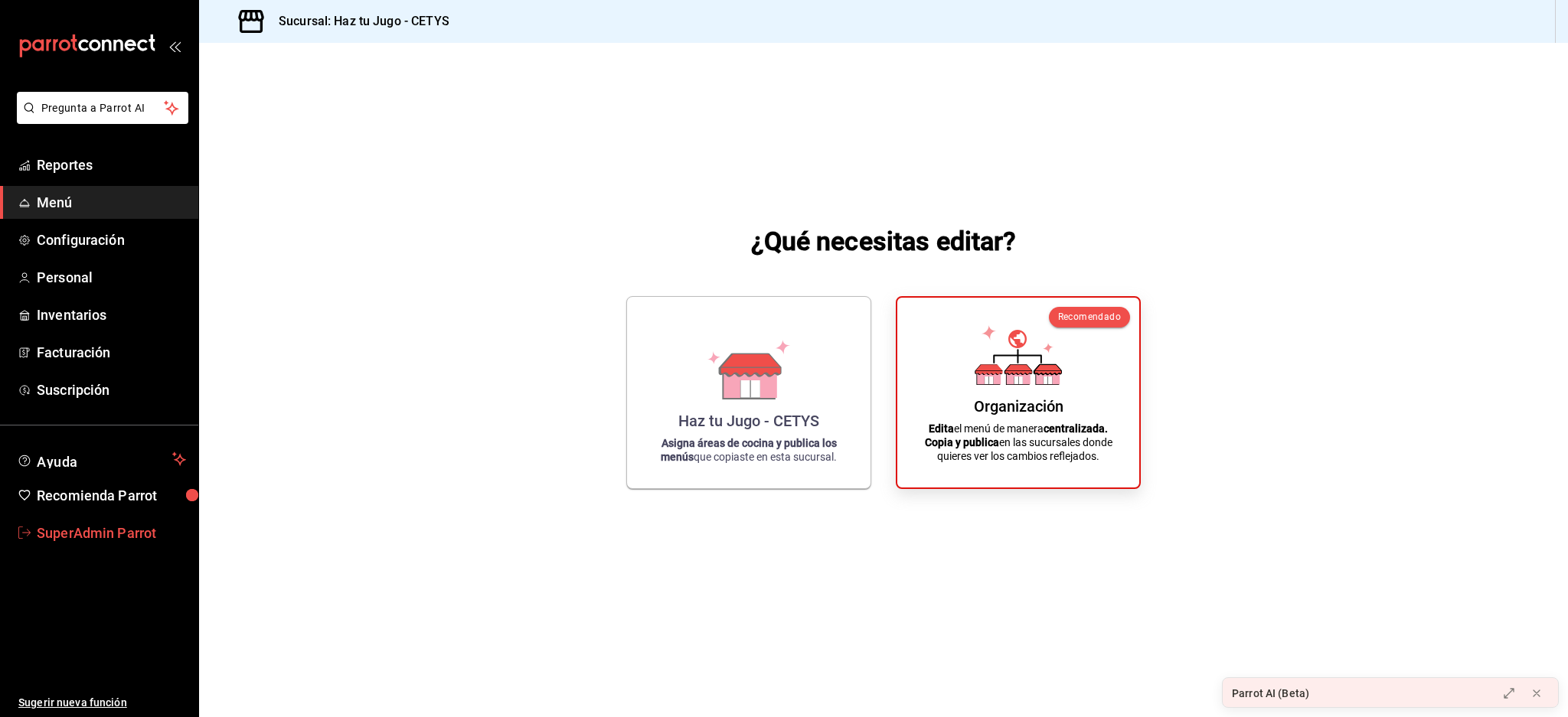
click at [107, 534] on span "SuperAdmin Parrot" at bounding box center [111, 533] width 149 height 21
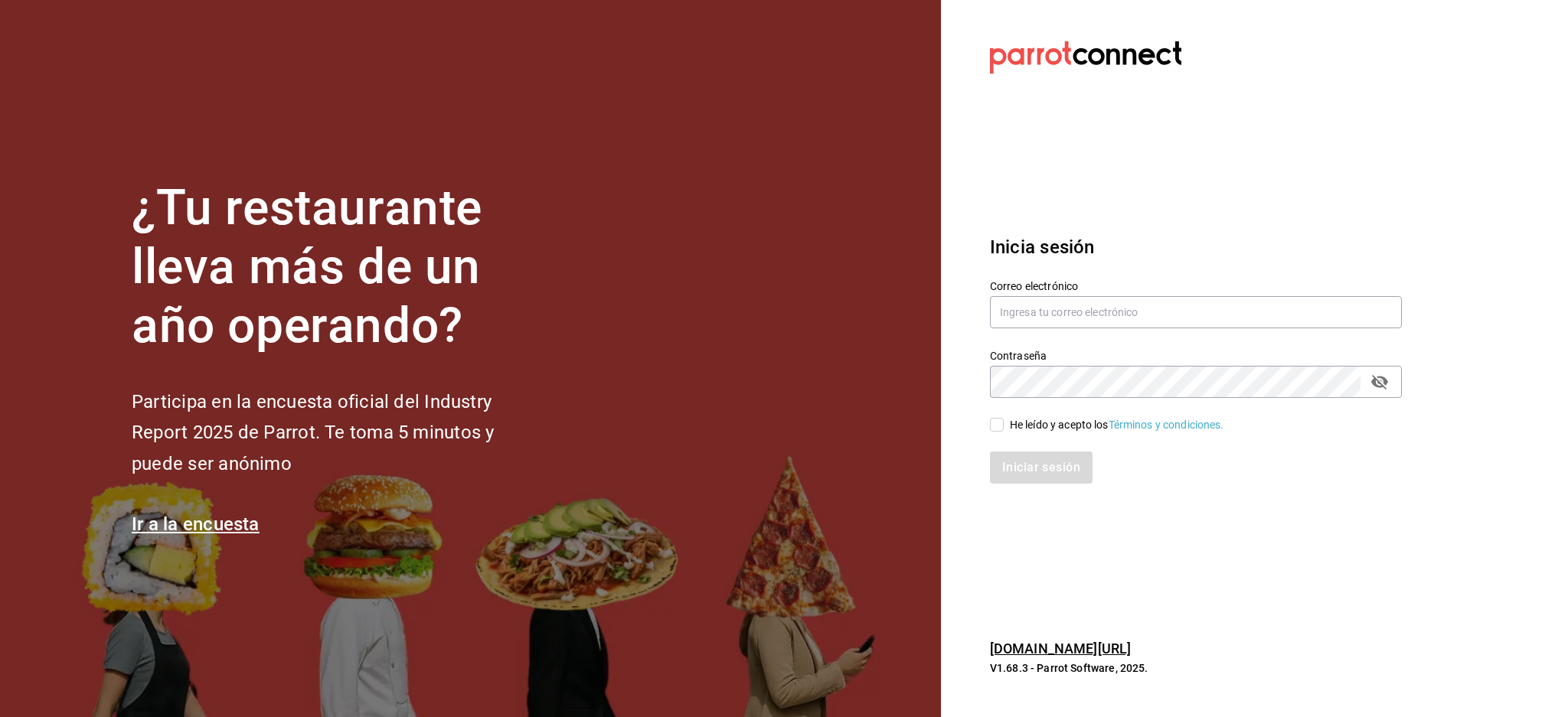
click at [1122, 336] on div "Contraseña Contraseña" at bounding box center [1186, 364] width 430 height 67
click at [1111, 309] on input "text" at bounding box center [1196, 312] width 412 height 32
click at [1189, 313] on input "text" at bounding box center [1196, 312] width 412 height 32
paste input "haztujugo@cetys.com"
type input "haztujugo@cetys.com"
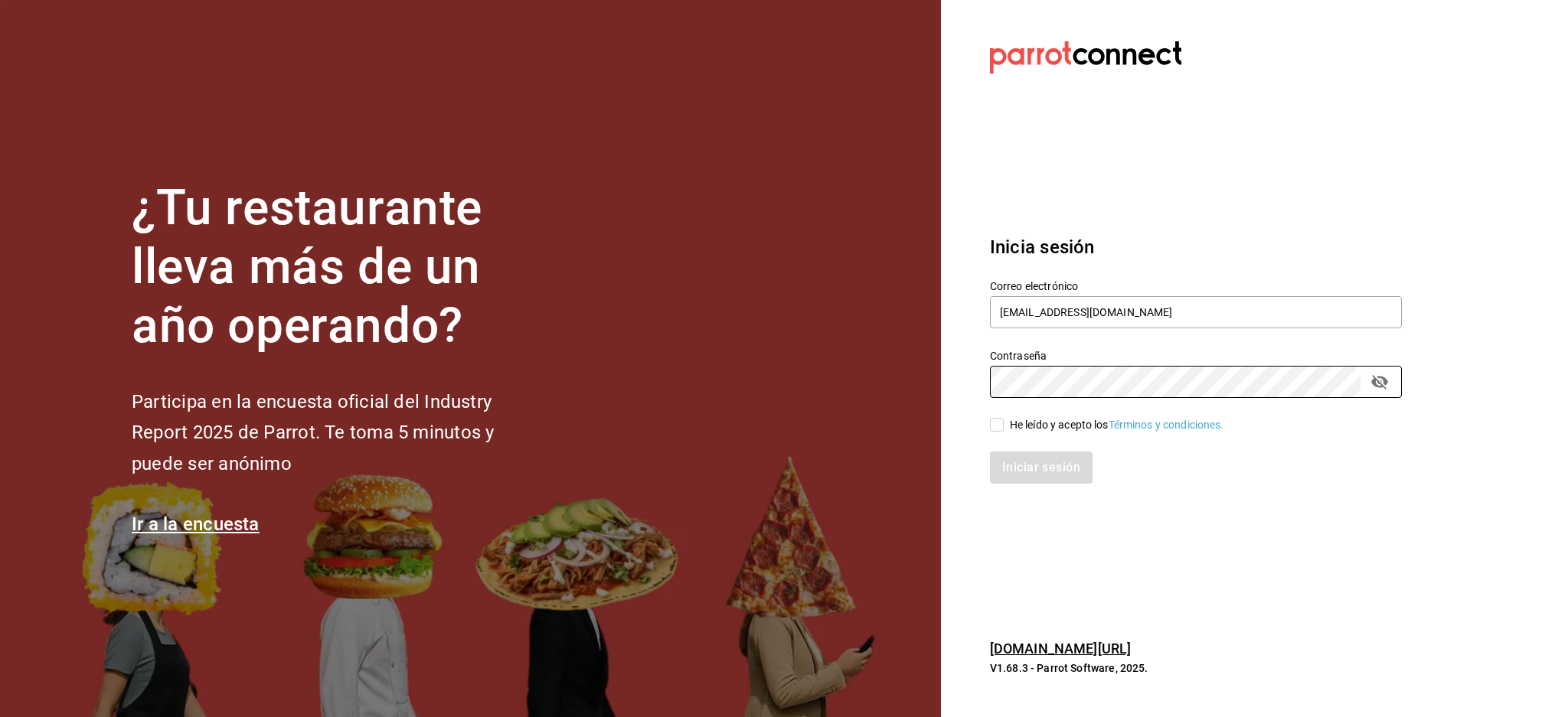
click at [1038, 433] on div "Iniciar sesión" at bounding box center [1186, 459] width 430 height 51
click at [1038, 425] on div "He leído y acepto los Términos y condiciones." at bounding box center [1117, 425] width 215 height 16
click at [1004, 425] on input "He leído y acepto los Términos y condiciones." at bounding box center [997, 425] width 14 height 14
checkbox input "true"
click at [1043, 475] on button "Iniciar sesión" at bounding box center [1042, 467] width 104 height 32
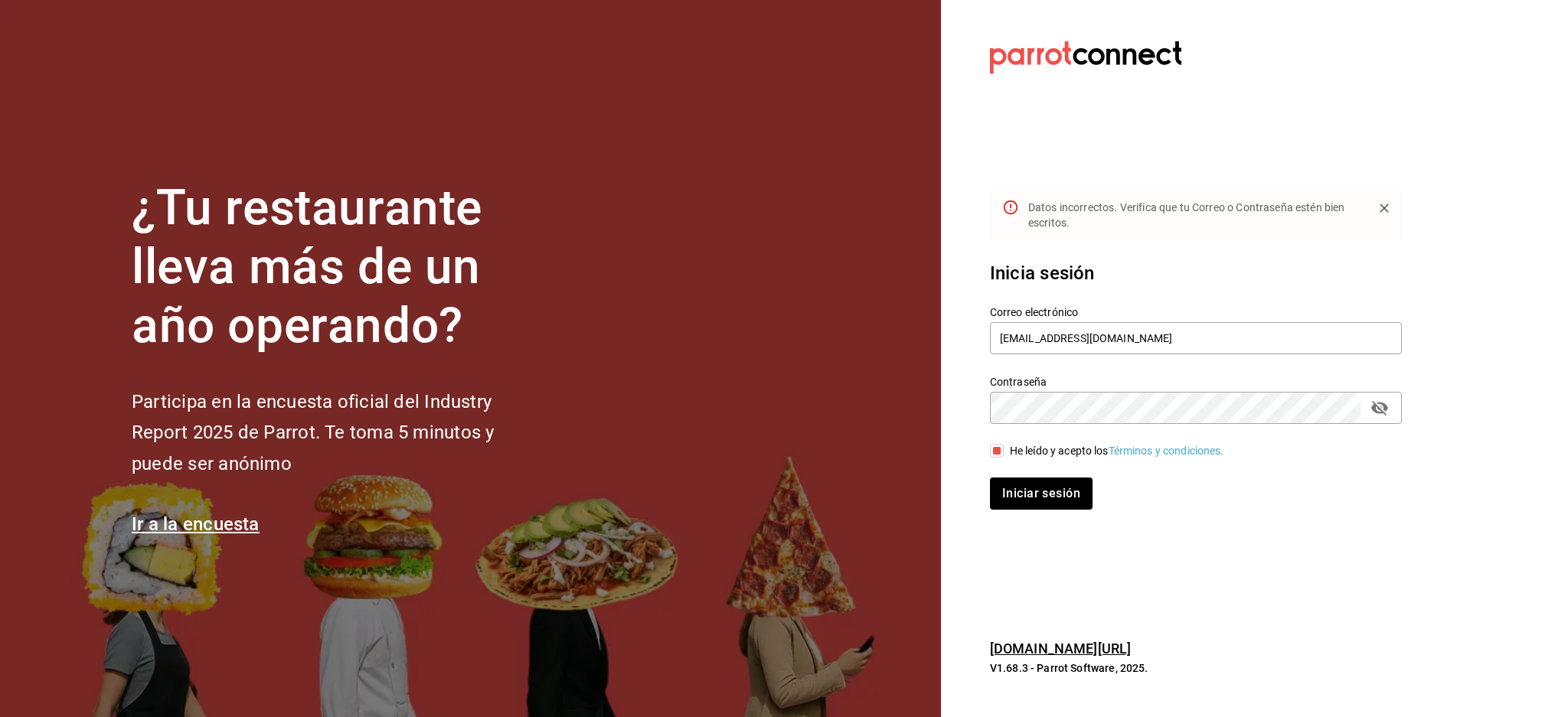
click at [1367, 409] on button "passwordField" at bounding box center [1381, 408] width 26 height 26
click at [1042, 496] on button "Iniciar sesión" at bounding box center [1042, 494] width 104 height 32
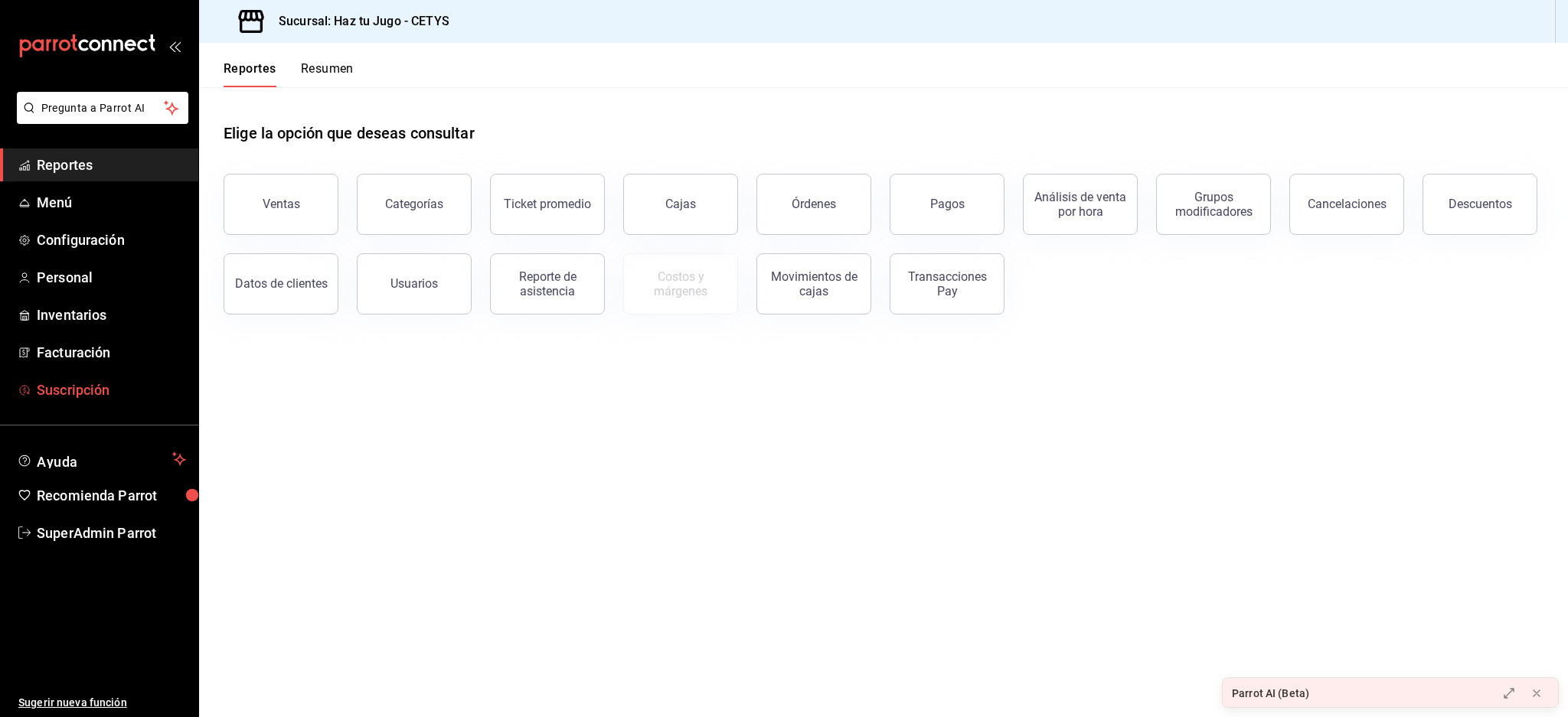
click at [58, 380] on span "Suscripción" at bounding box center [111, 390] width 149 height 21
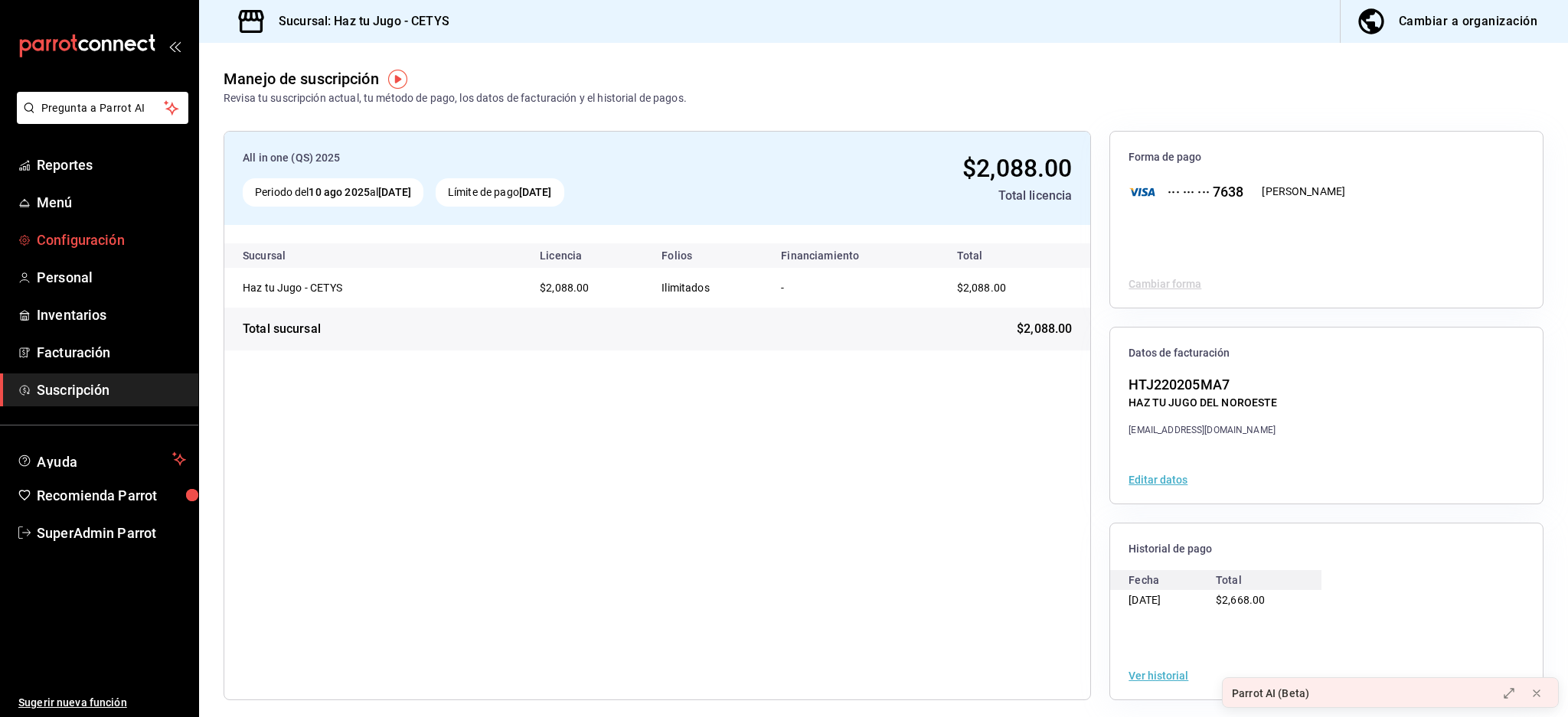
click at [83, 240] on span "Configuración" at bounding box center [111, 240] width 149 height 21
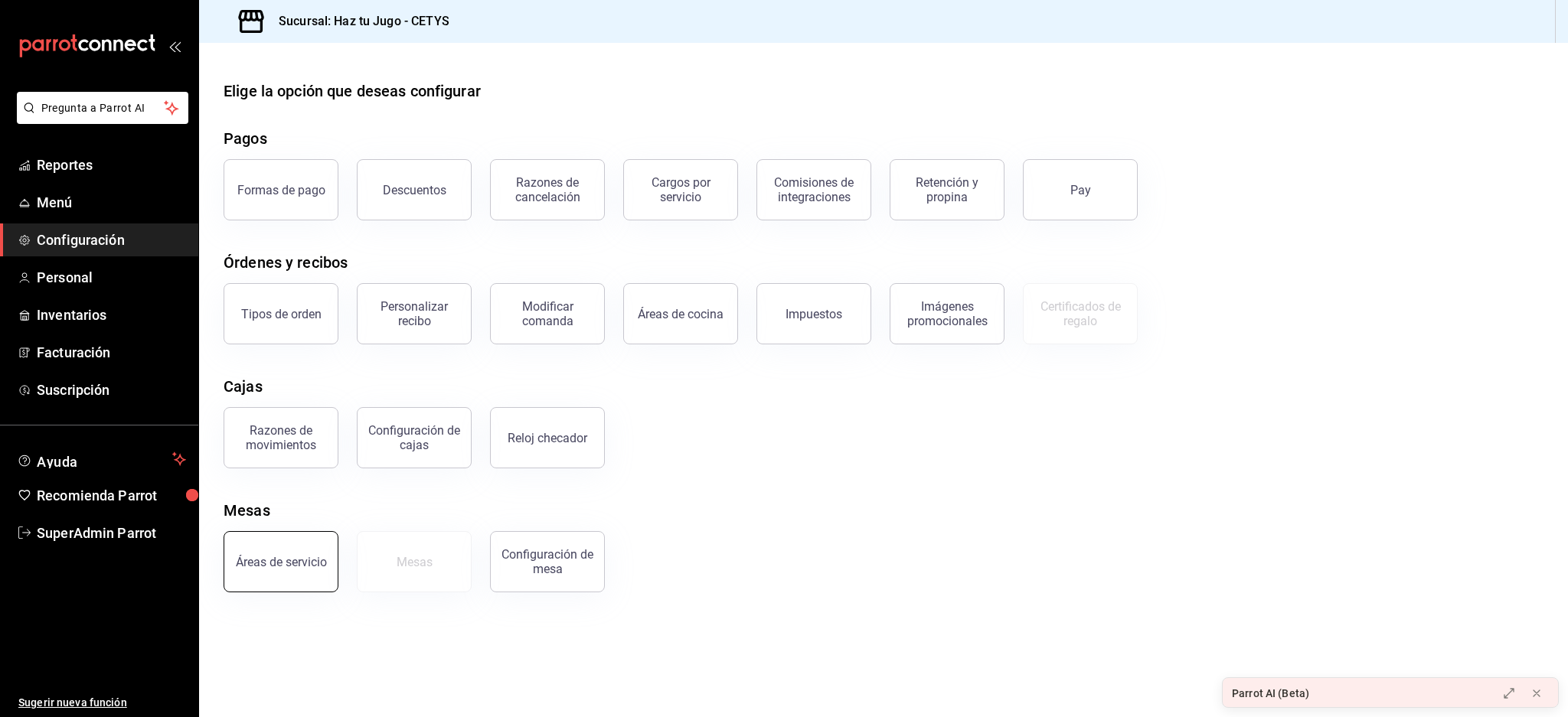
click at [276, 566] on div "Áreas de servicio" at bounding box center [281, 562] width 91 height 15
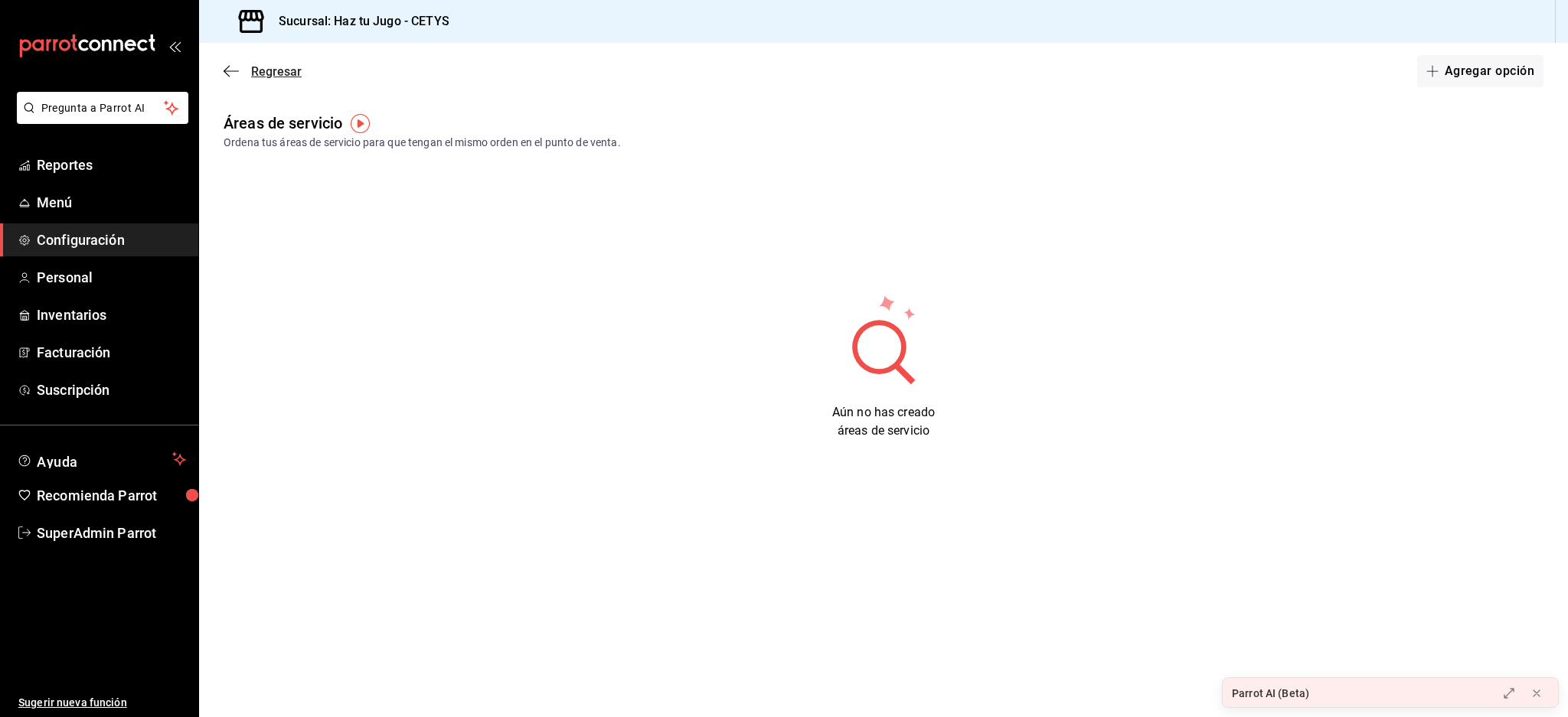
click at [234, 67] on icon "button" at bounding box center [230, 71] width 15 height 14
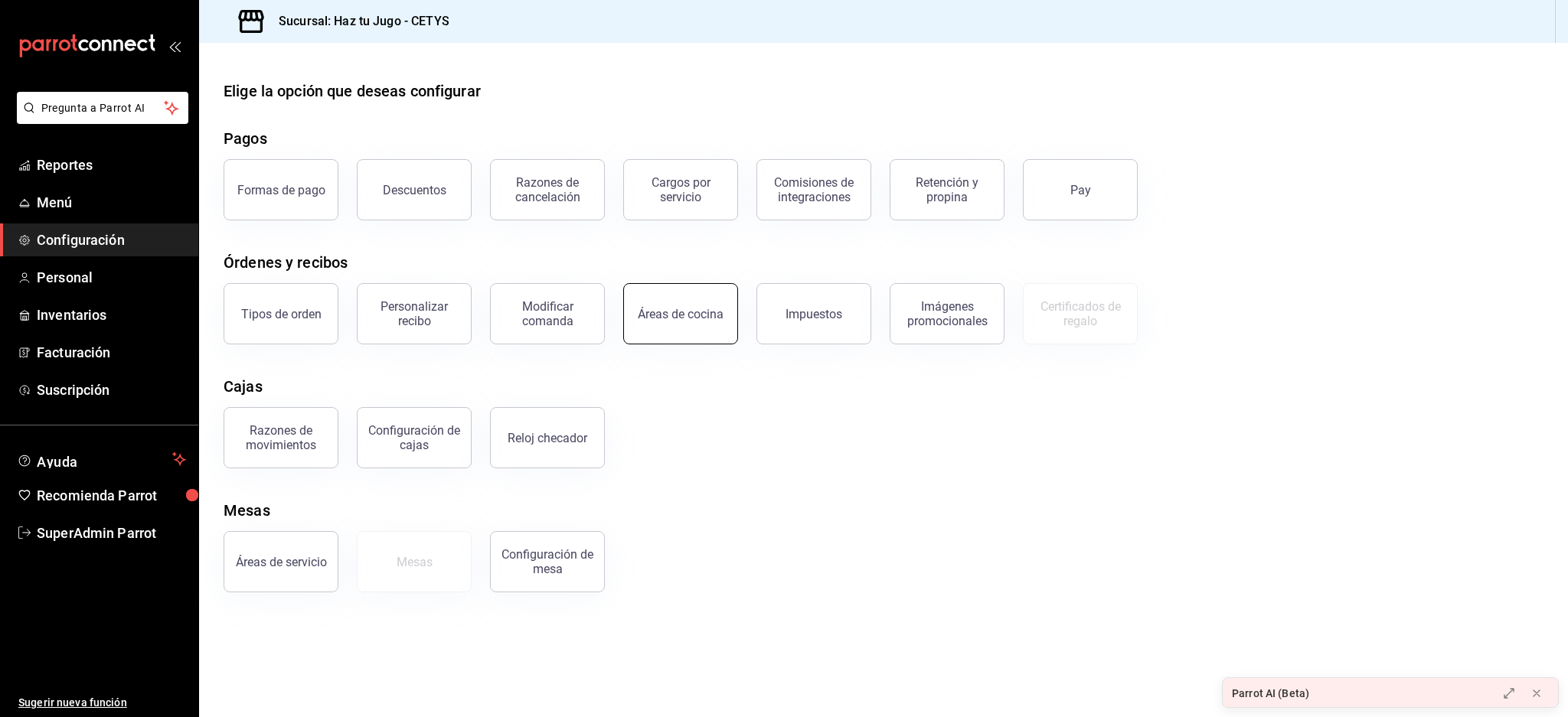
click at [642, 283] on div "Áreas de cocina" at bounding box center [672, 304] width 133 height 80
click at [669, 321] on button "Áreas de cocina" at bounding box center [681, 313] width 115 height 61
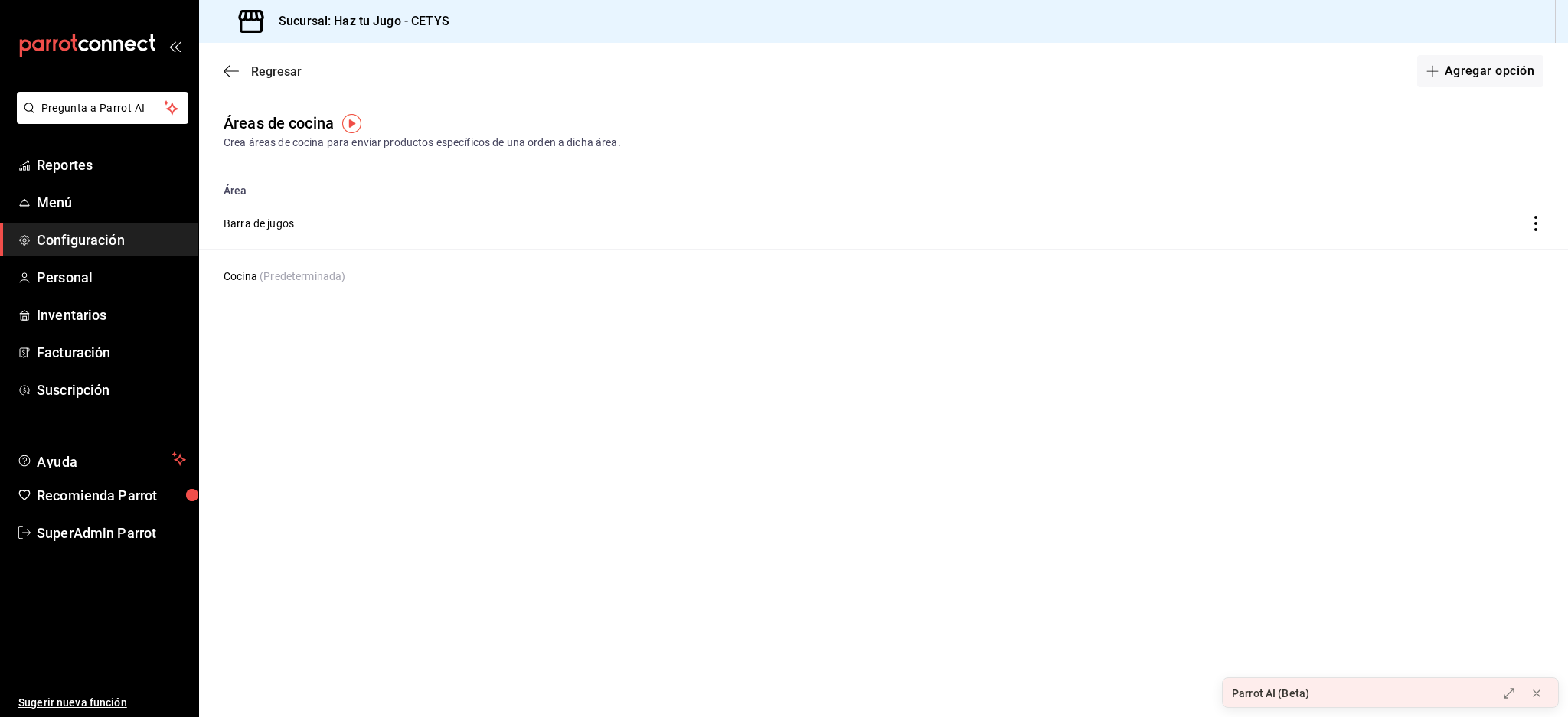
click at [231, 70] on icon "button" at bounding box center [230, 71] width 15 height 14
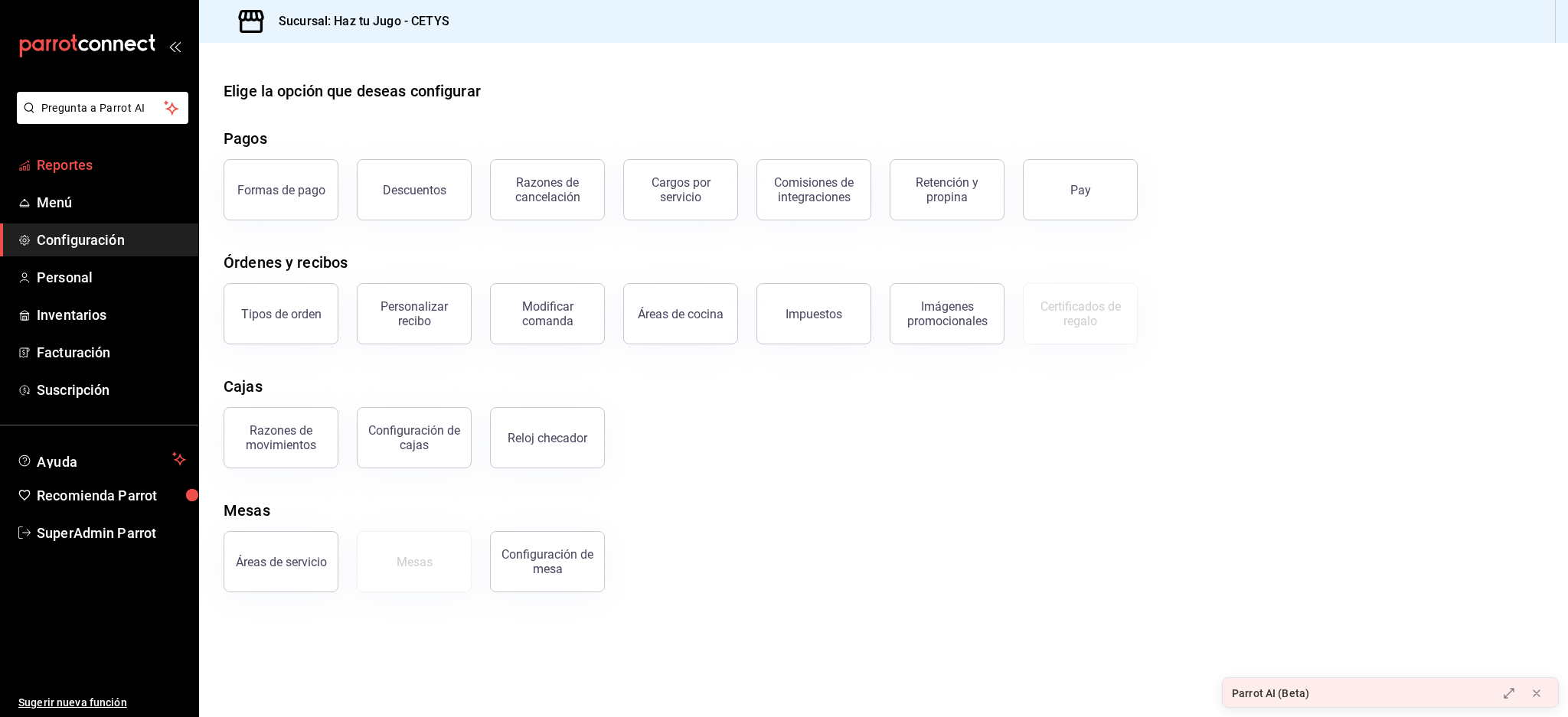
click at [63, 172] on span "Reportes" at bounding box center [111, 165] width 149 height 21
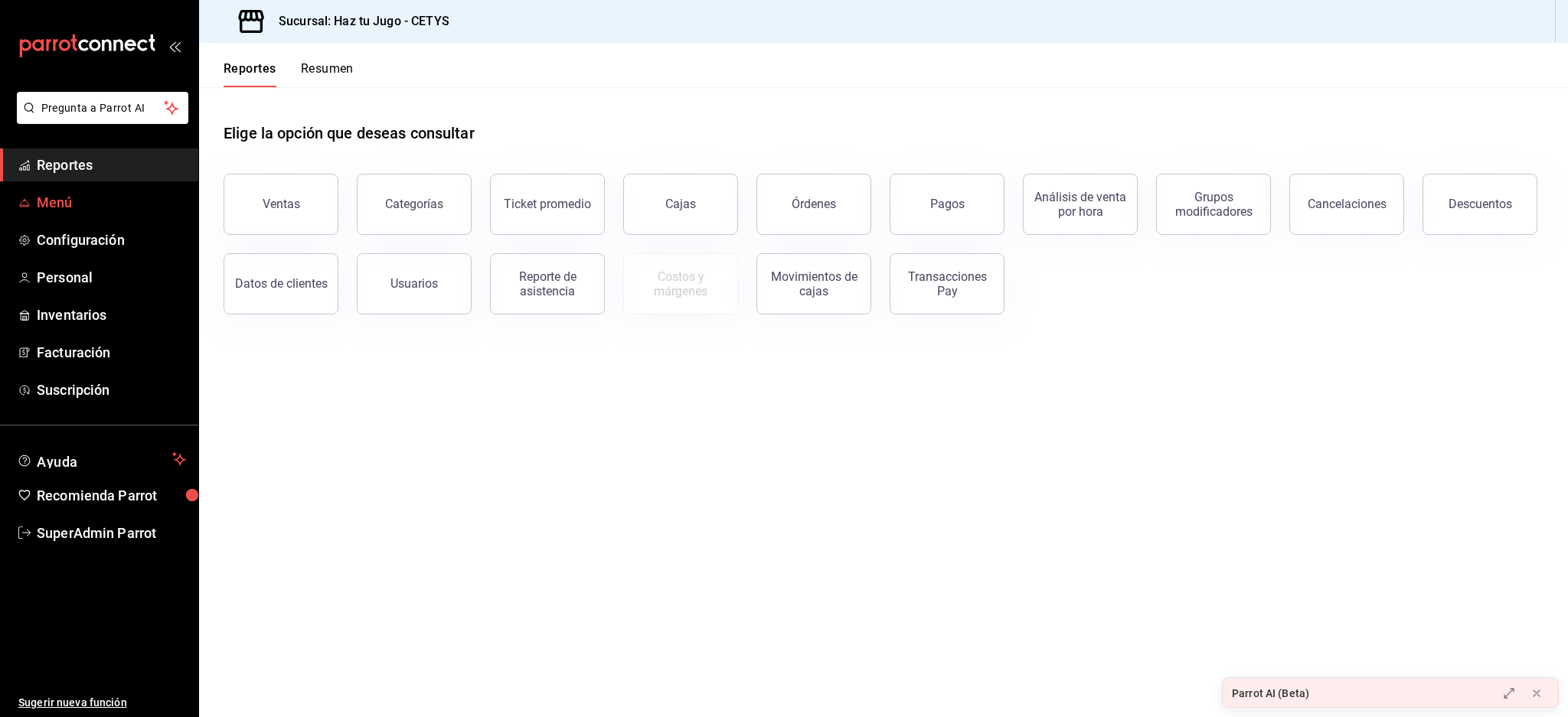
click at [60, 206] on span "Menú" at bounding box center [111, 202] width 149 height 21
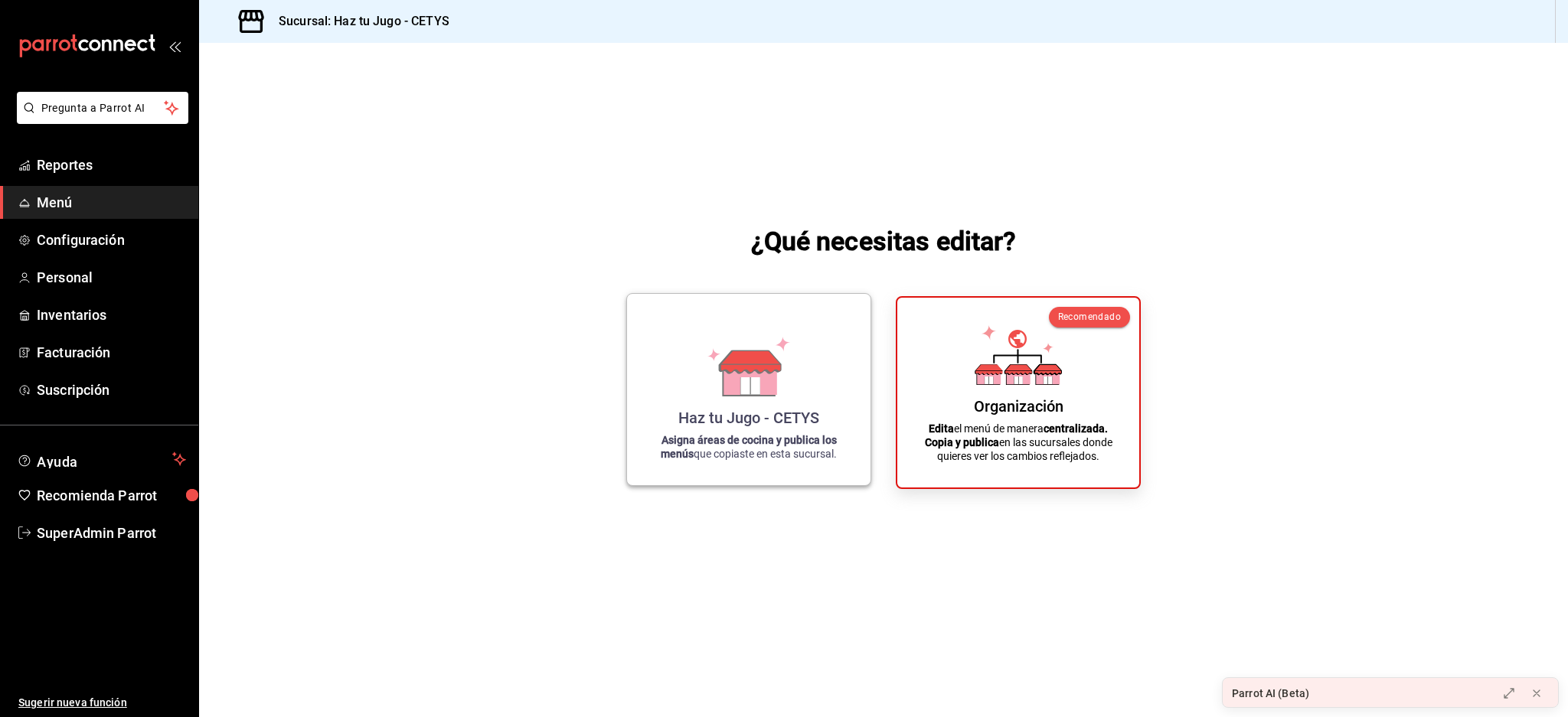
click at [682, 399] on div "Haz tu Jugo - CETYS Asigna áreas de cocina y publica los menús que copiaste en …" at bounding box center [749, 390] width 207 height 167
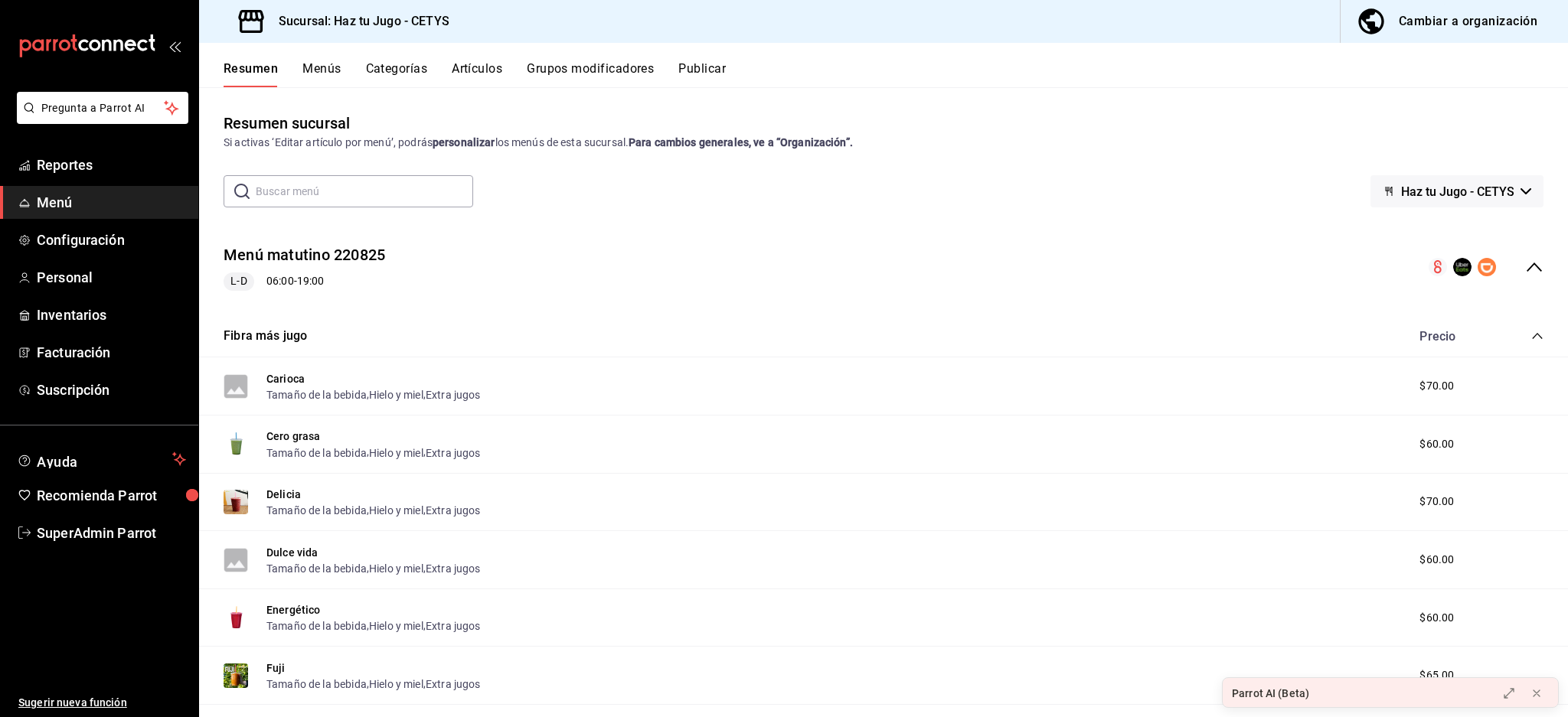
click at [395, 69] on button "Categorías" at bounding box center [397, 74] width 62 height 26
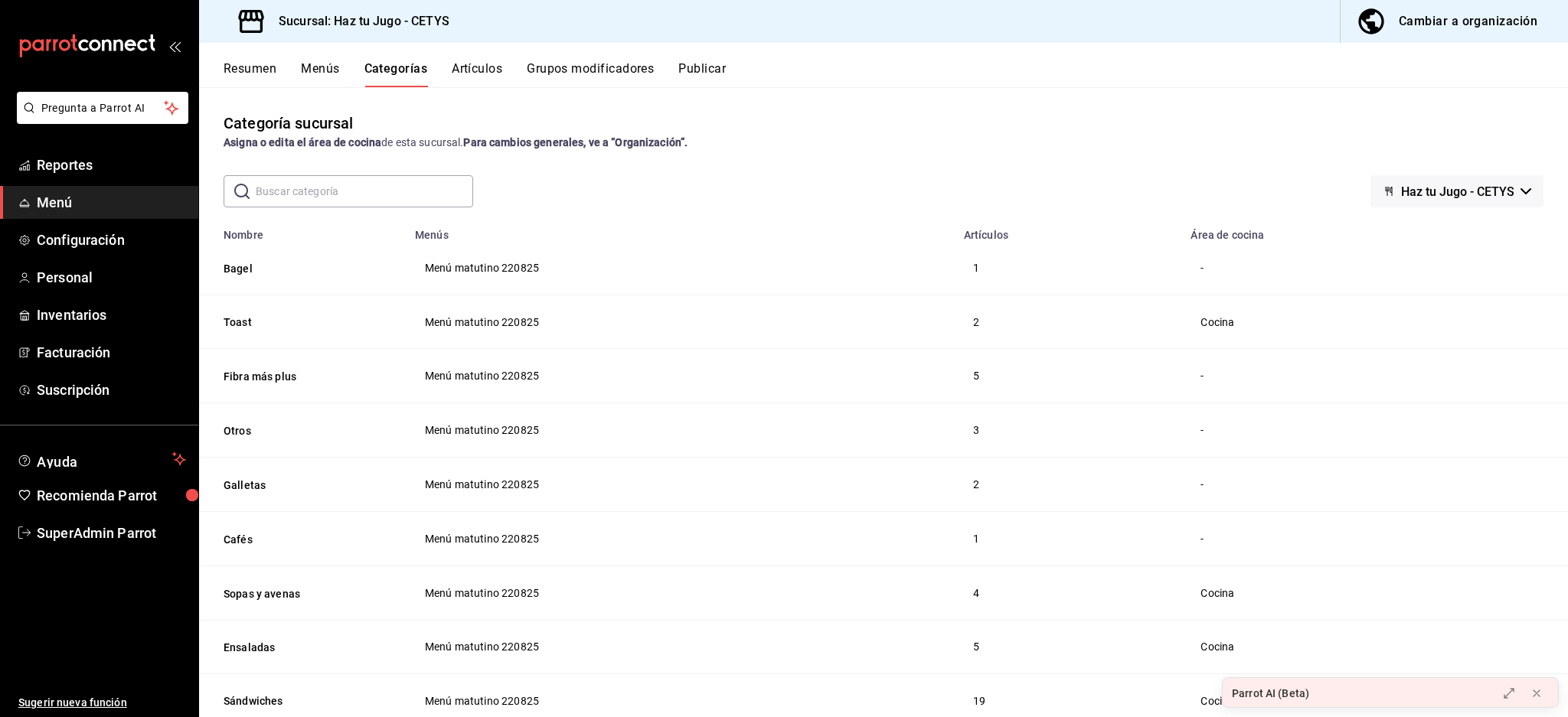
click at [1107, 84] on div "Resumen Menús Categorías Artículos Grupos modificadores Publicar" at bounding box center [895, 74] width 1345 height 26
